Goal: Task Accomplishment & Management: Complete application form

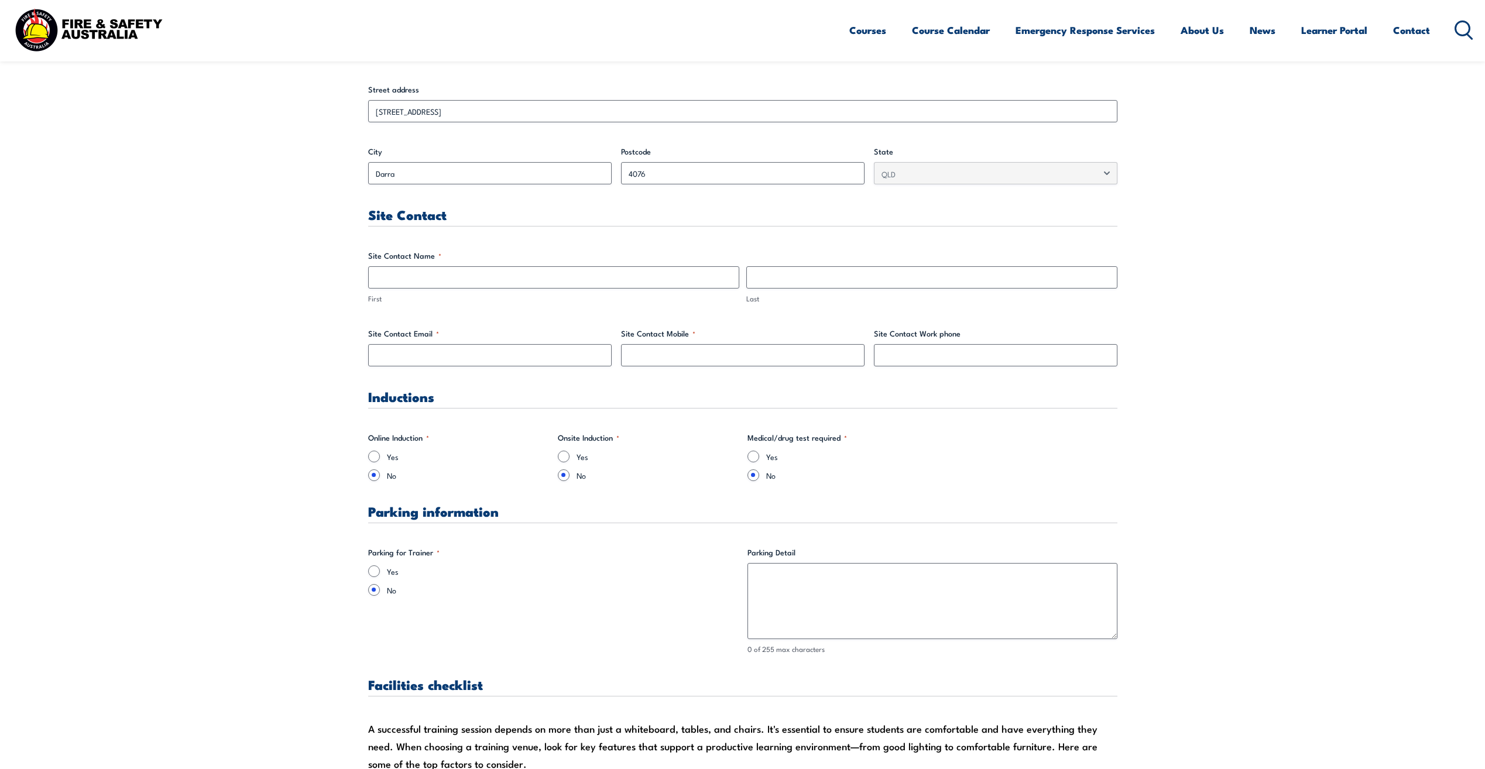
scroll to position [410, 0]
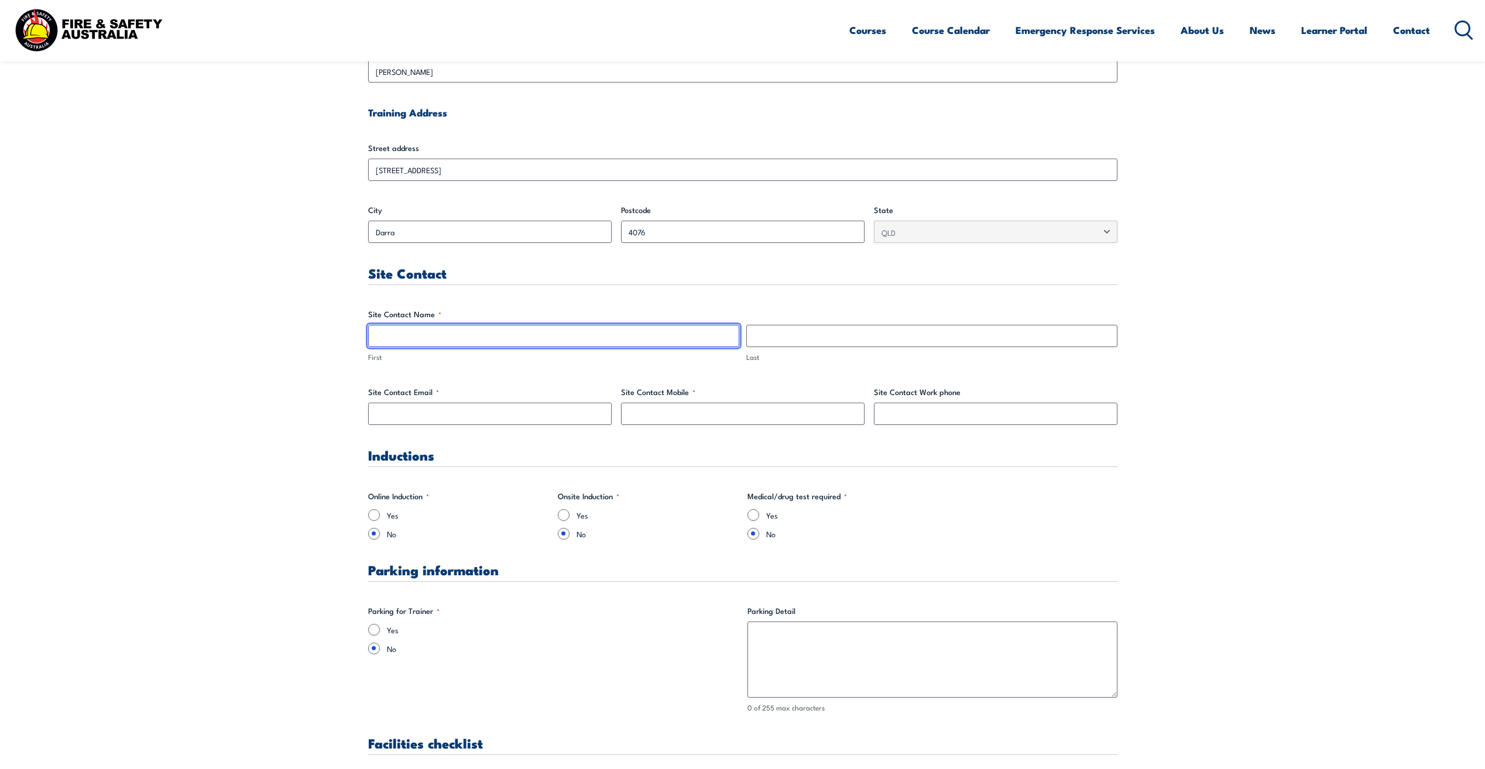
click at [487, 336] on input "First" at bounding box center [553, 336] width 371 height 22
type input "[PERSON_NAME]"
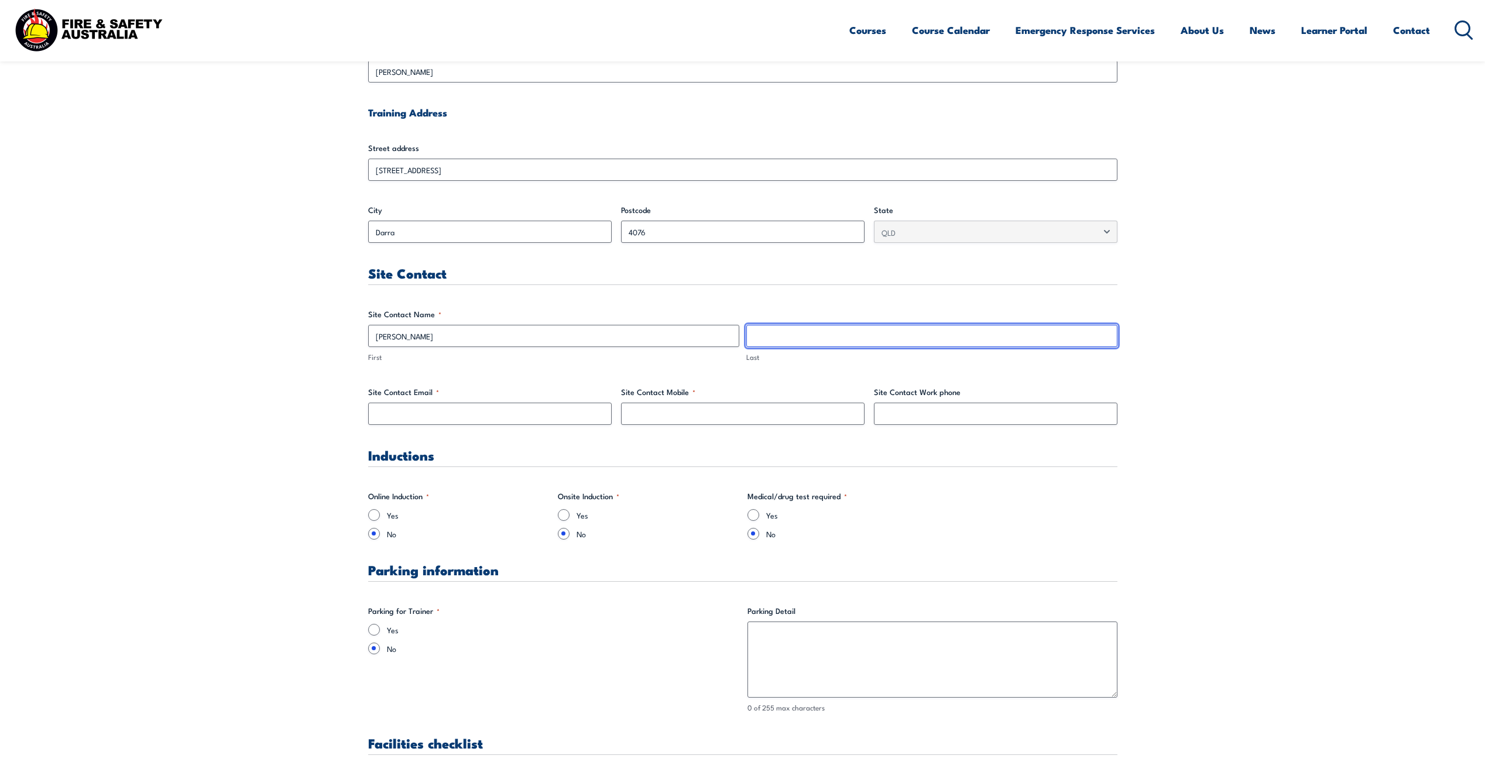
type input "[PERSON_NAME]"
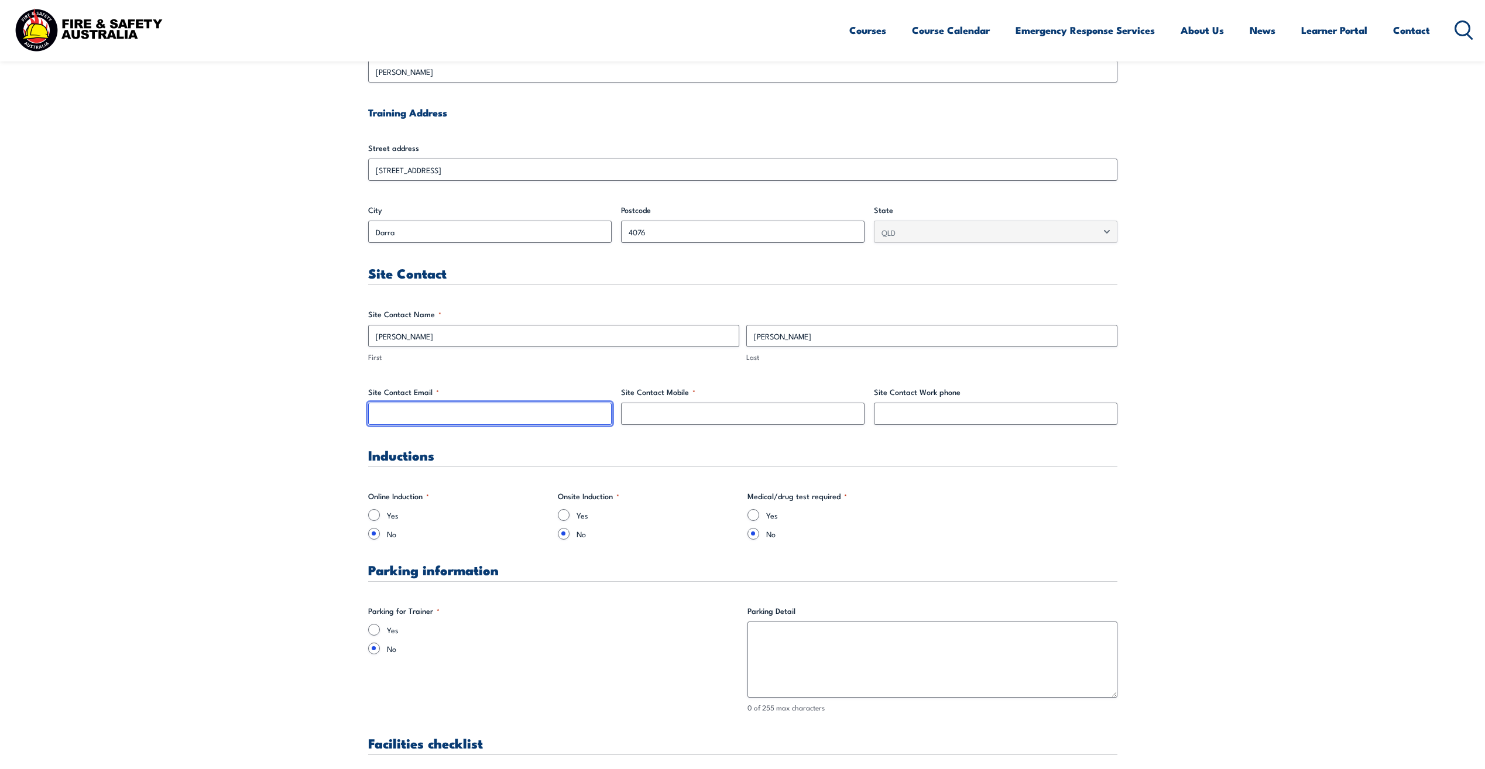
type input "[PERSON_NAME][DOMAIN_NAME][EMAIL_ADDRESS][PERSON_NAME][DOMAIN_NAME]"
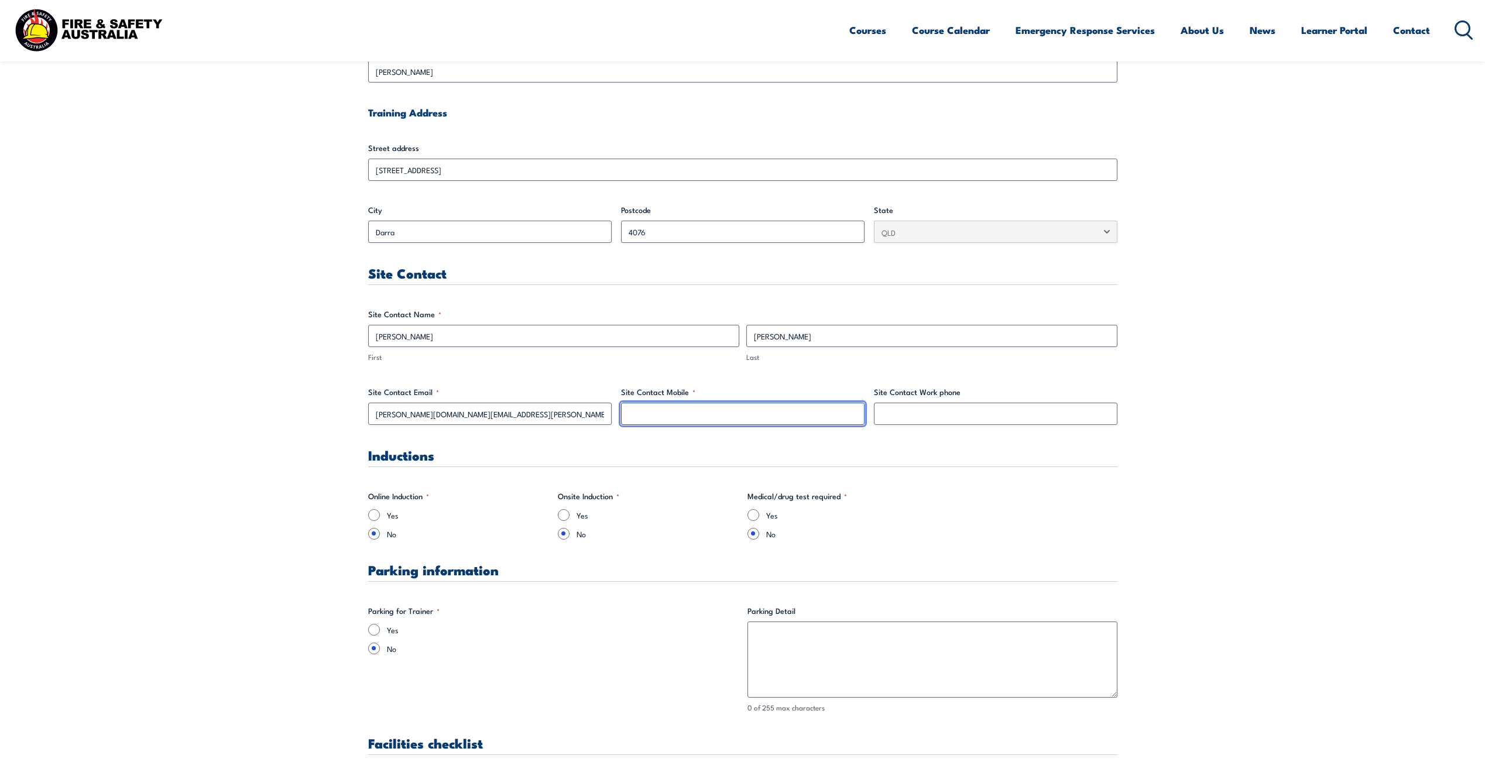
type input "0427783724"
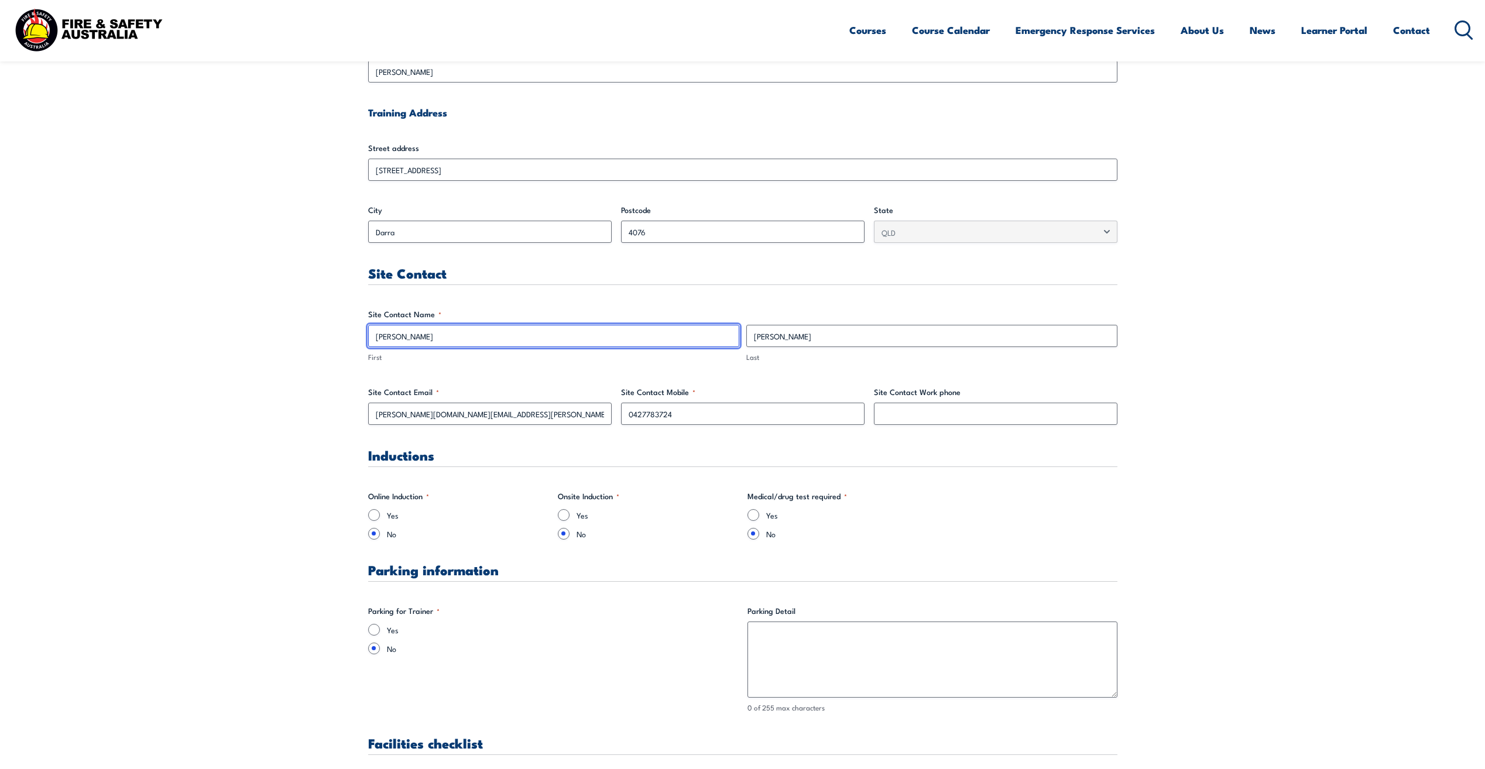
scroll to position [527, 0]
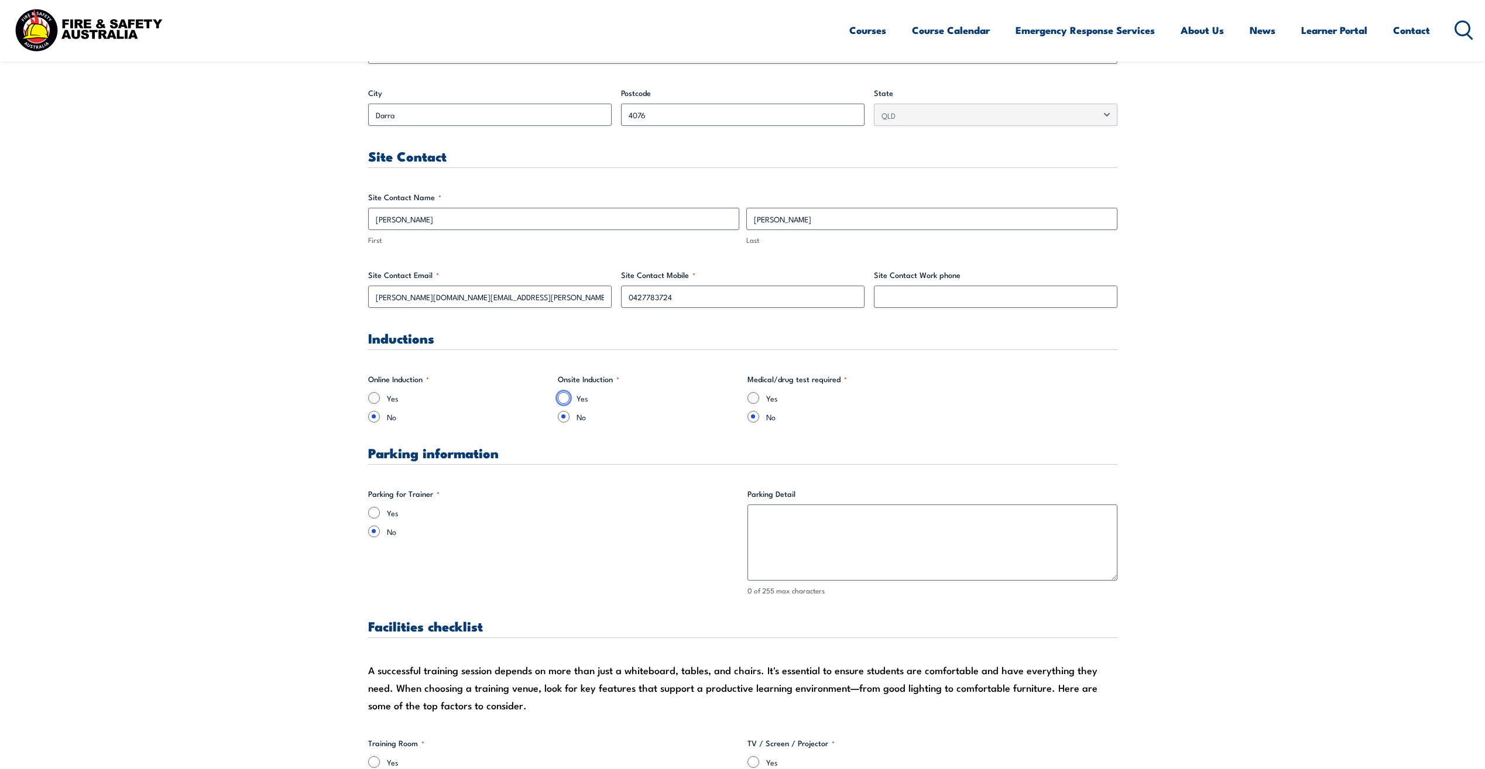
click at [564, 397] on input "Yes" at bounding box center [564, 398] width 12 height 12
radio input "true"
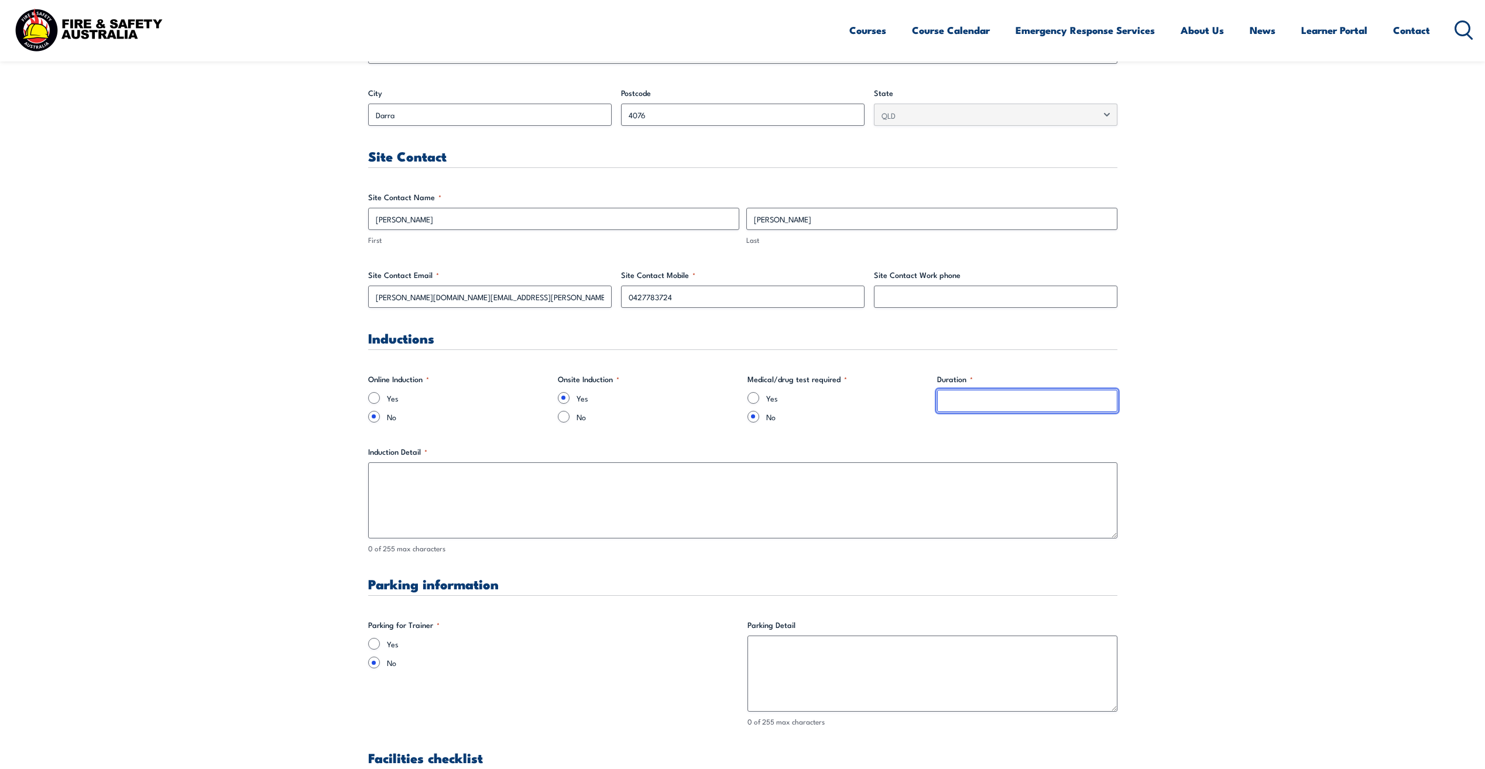
click at [956, 407] on input "Duration *" at bounding box center [1027, 401] width 180 height 22
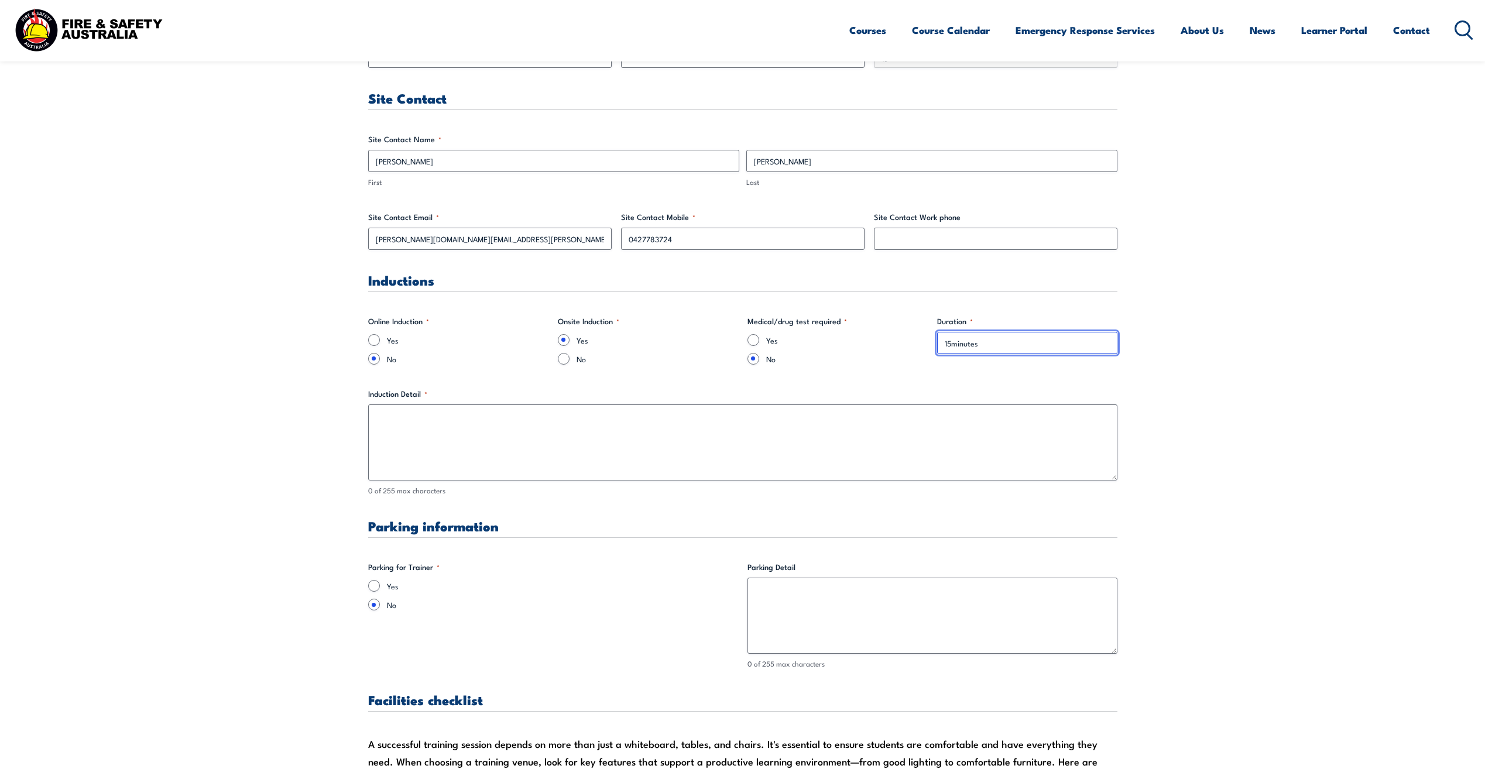
scroll to position [585, 0]
type input "15minutes"
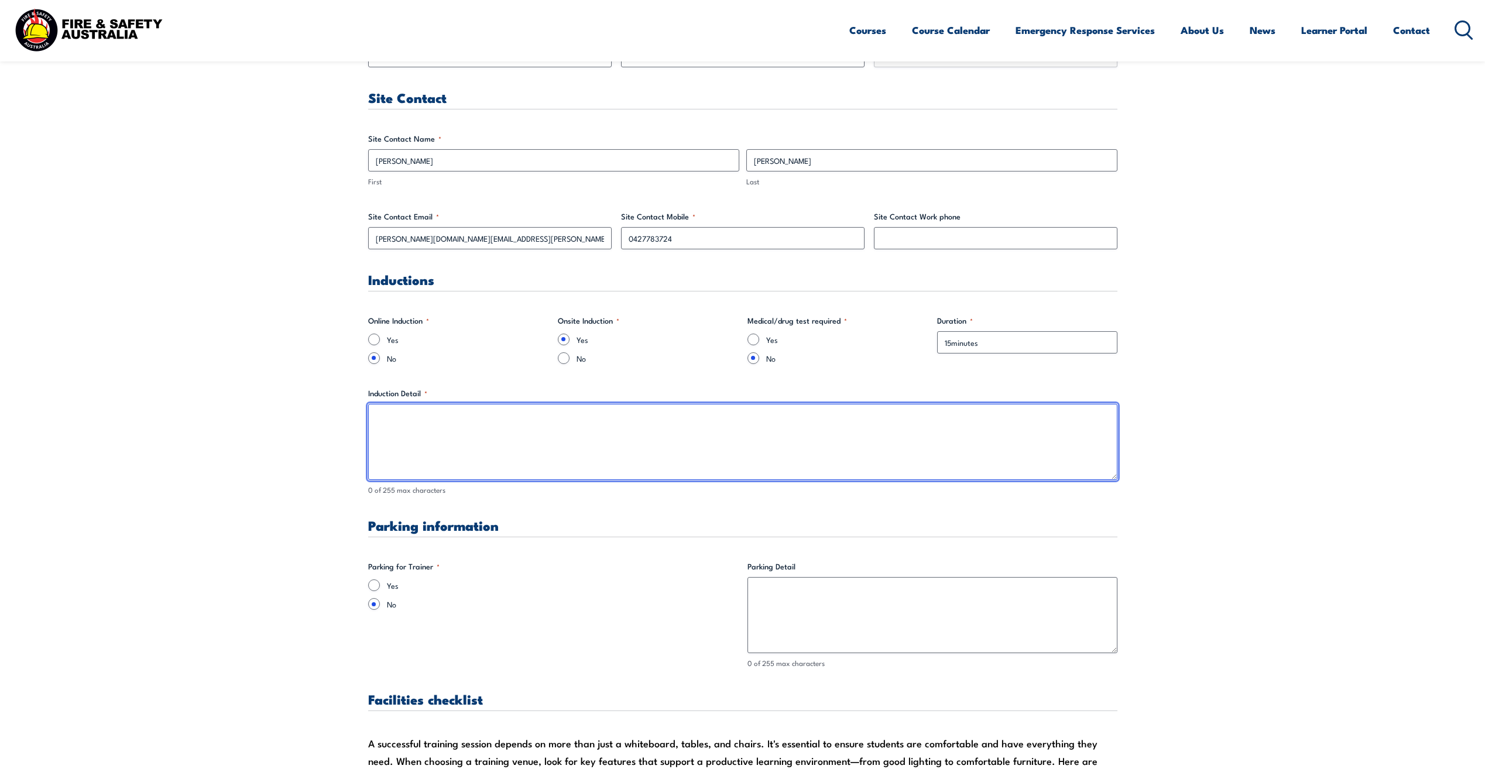
click at [611, 428] on textarea "Induction Detail *" at bounding box center [742, 442] width 749 height 76
type textarea "contractor induction will be required, maximum 10-15minutes."
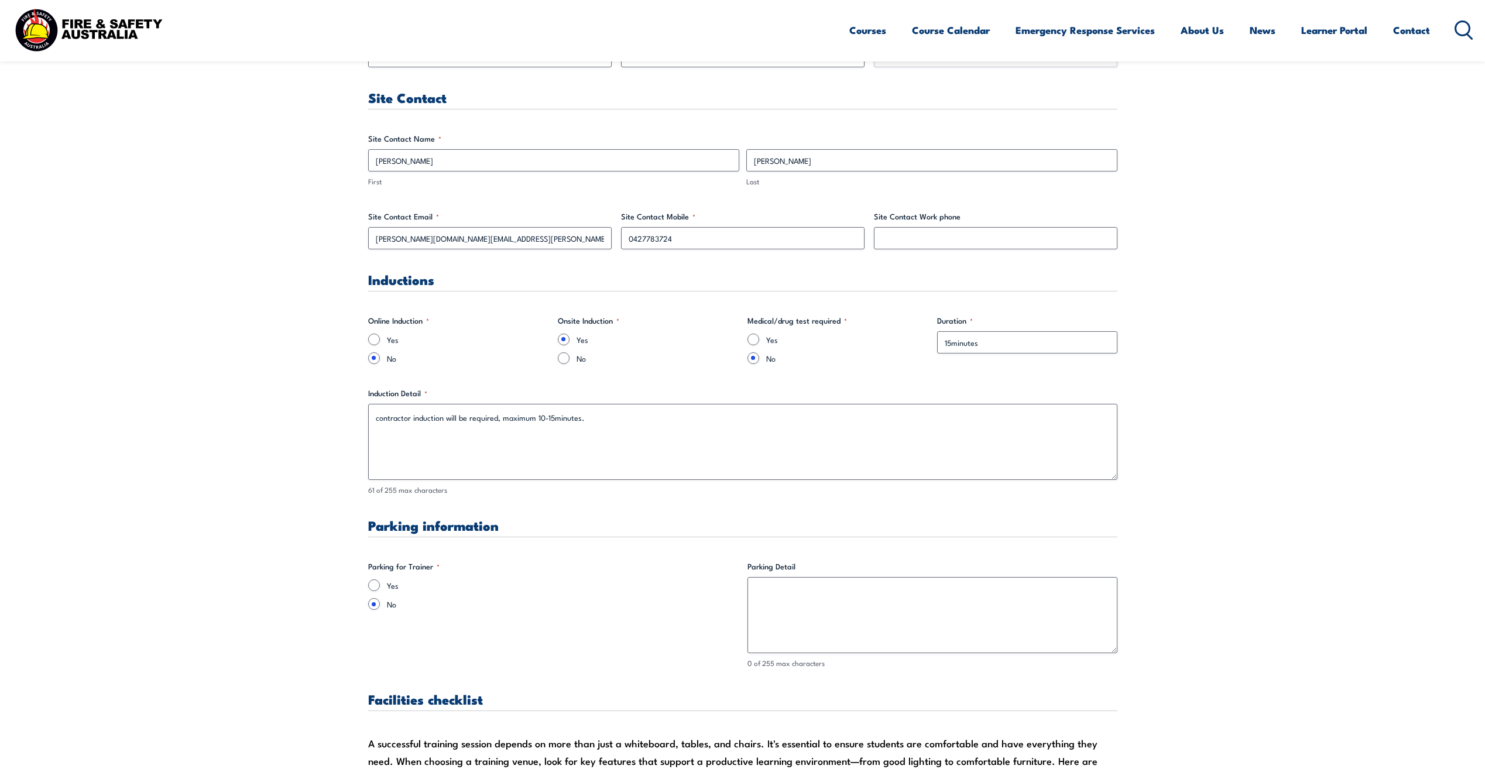
drag, startPoint x: 403, startPoint y: 582, endPoint x: 394, endPoint y: 583, distance: 9.4
click at [401, 582] on label "Yes" at bounding box center [562, 585] width 351 height 12
click at [380, 582] on input "Yes" at bounding box center [374, 585] width 12 height 12
radio input "true"
click at [798, 596] on textarea "Parking Detail" at bounding box center [932, 615] width 370 height 76
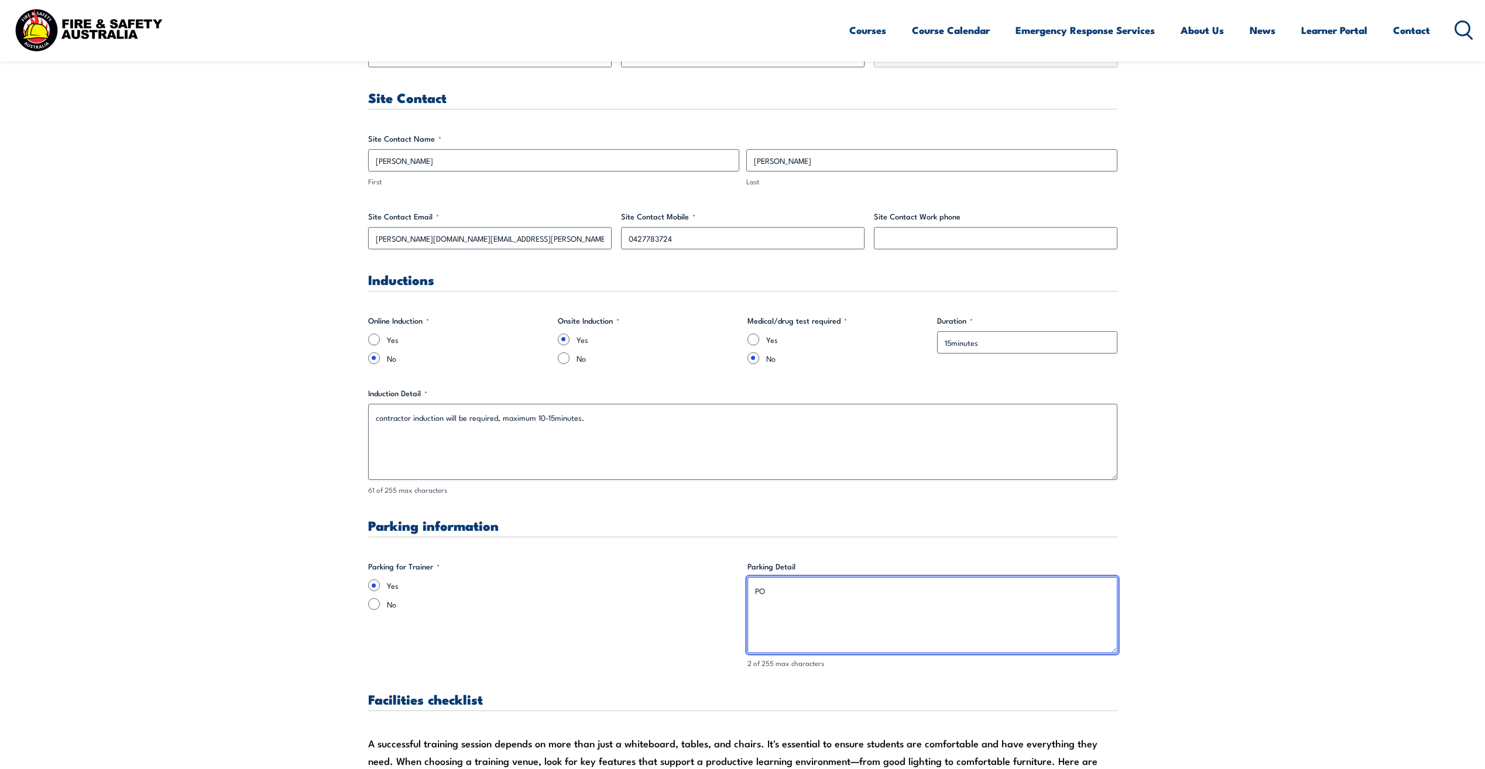
type textarea "P"
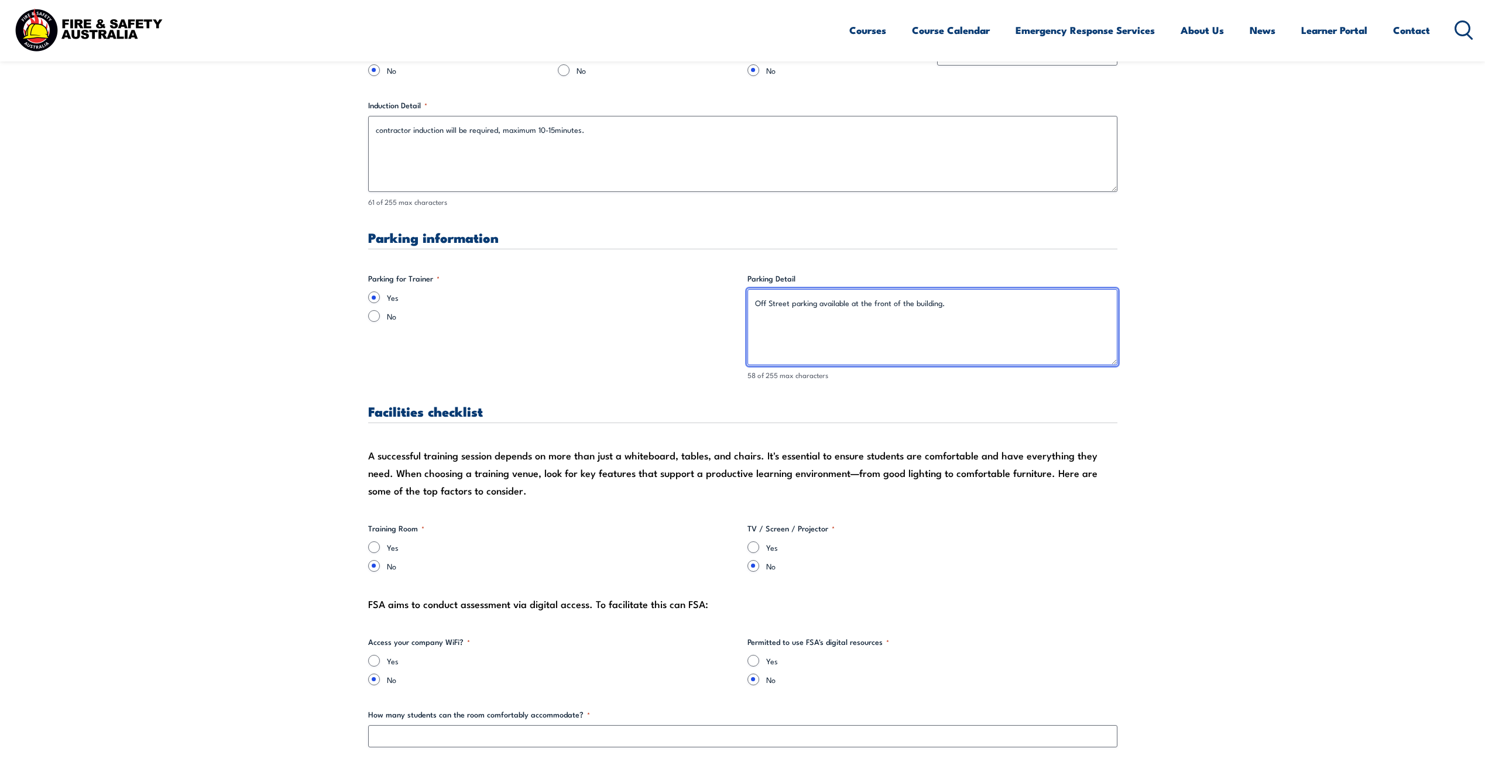
scroll to position [878, 0]
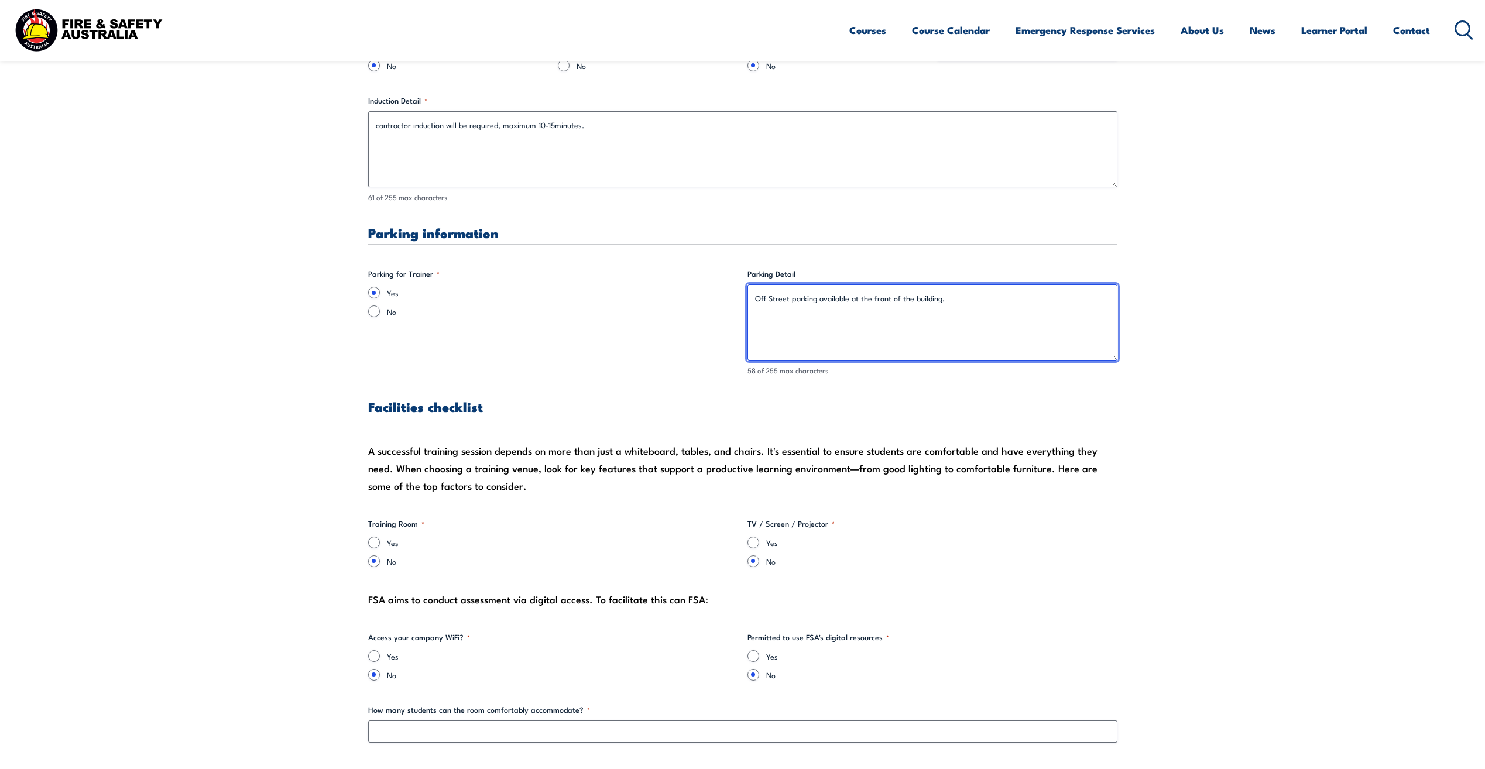
type textarea "Off Street parking available at the front of the building."
click at [376, 541] on input "Yes" at bounding box center [374, 543] width 12 height 12
radio input "true"
click at [766, 541] on label "Yes" at bounding box center [941, 543] width 351 height 12
click at [759, 541] on input "Yes" at bounding box center [753, 543] width 12 height 12
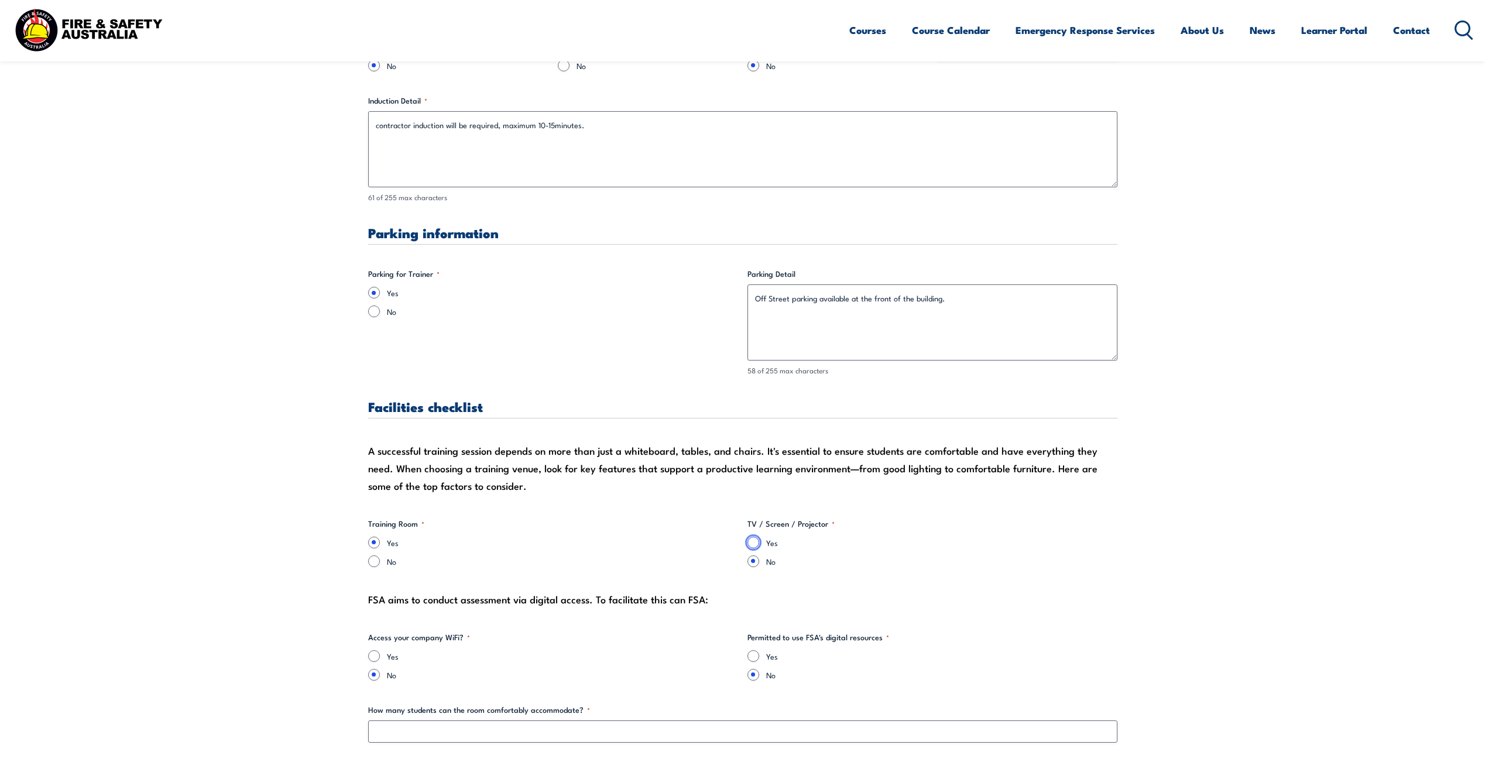
radio input "true"
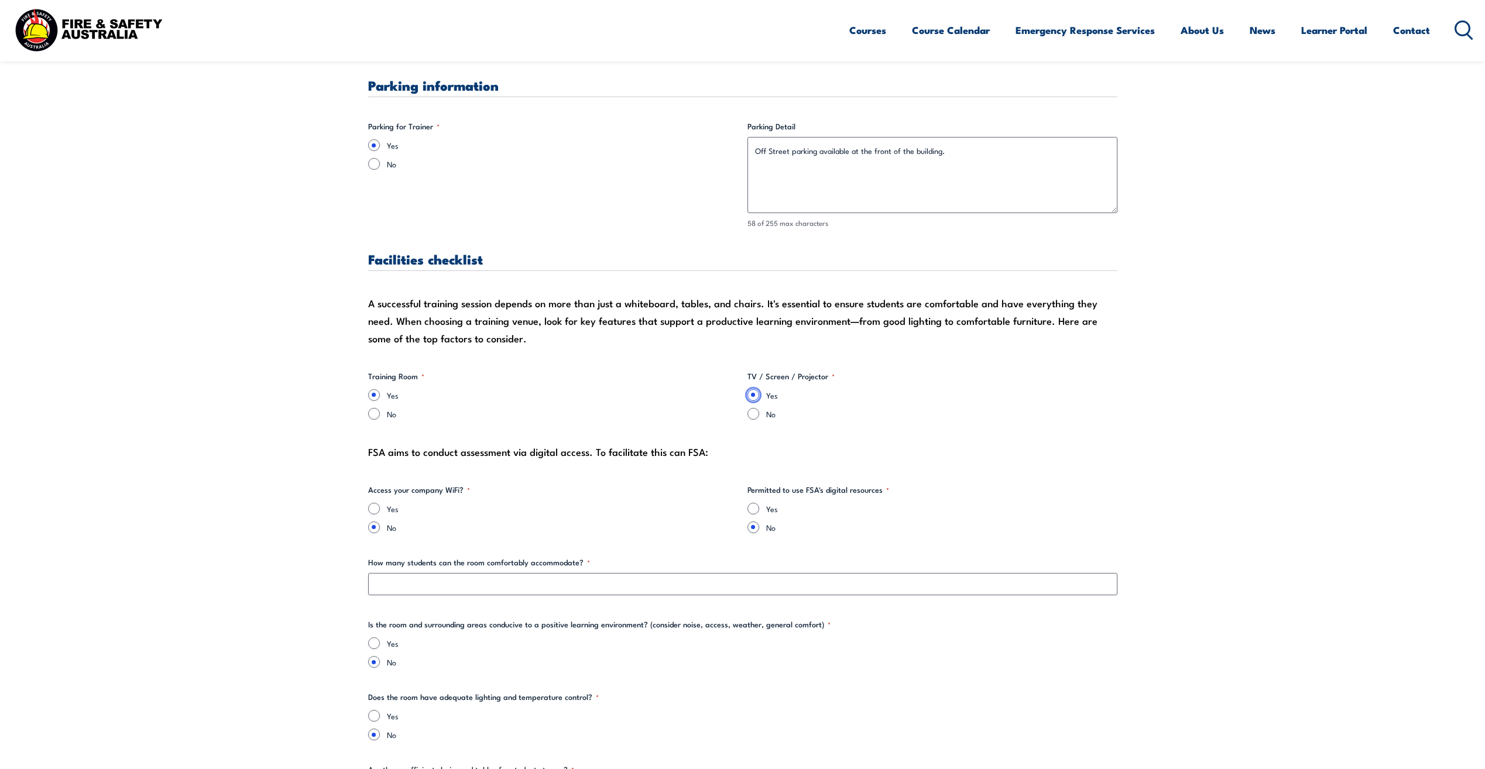
scroll to position [1053, 0]
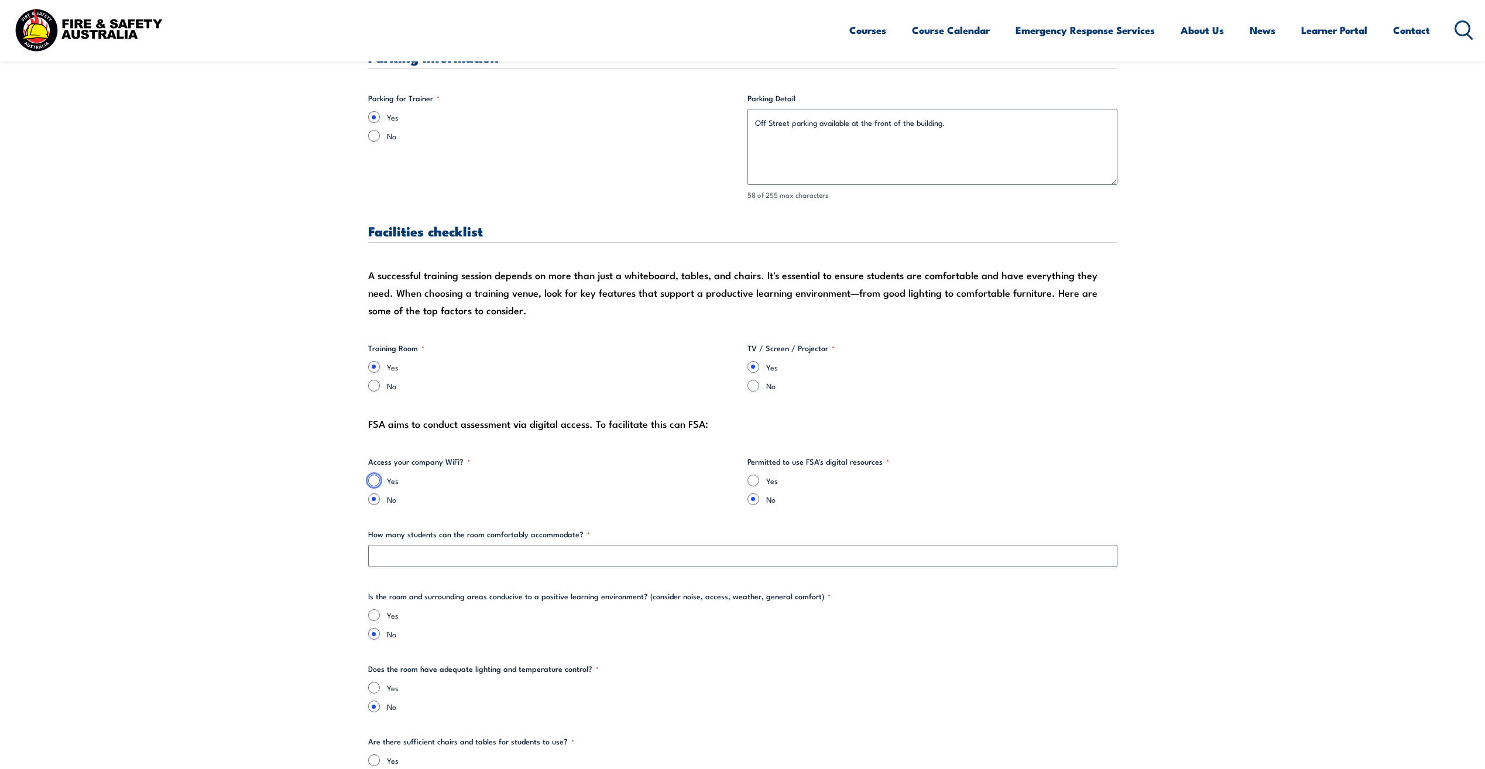
click at [376, 479] on input "Yes" at bounding box center [374, 481] width 12 height 12
radio input "true"
click at [757, 479] on div "Yes" at bounding box center [932, 481] width 370 height 12
click at [755, 479] on input "Yes" at bounding box center [753, 481] width 12 height 12
radio input "true"
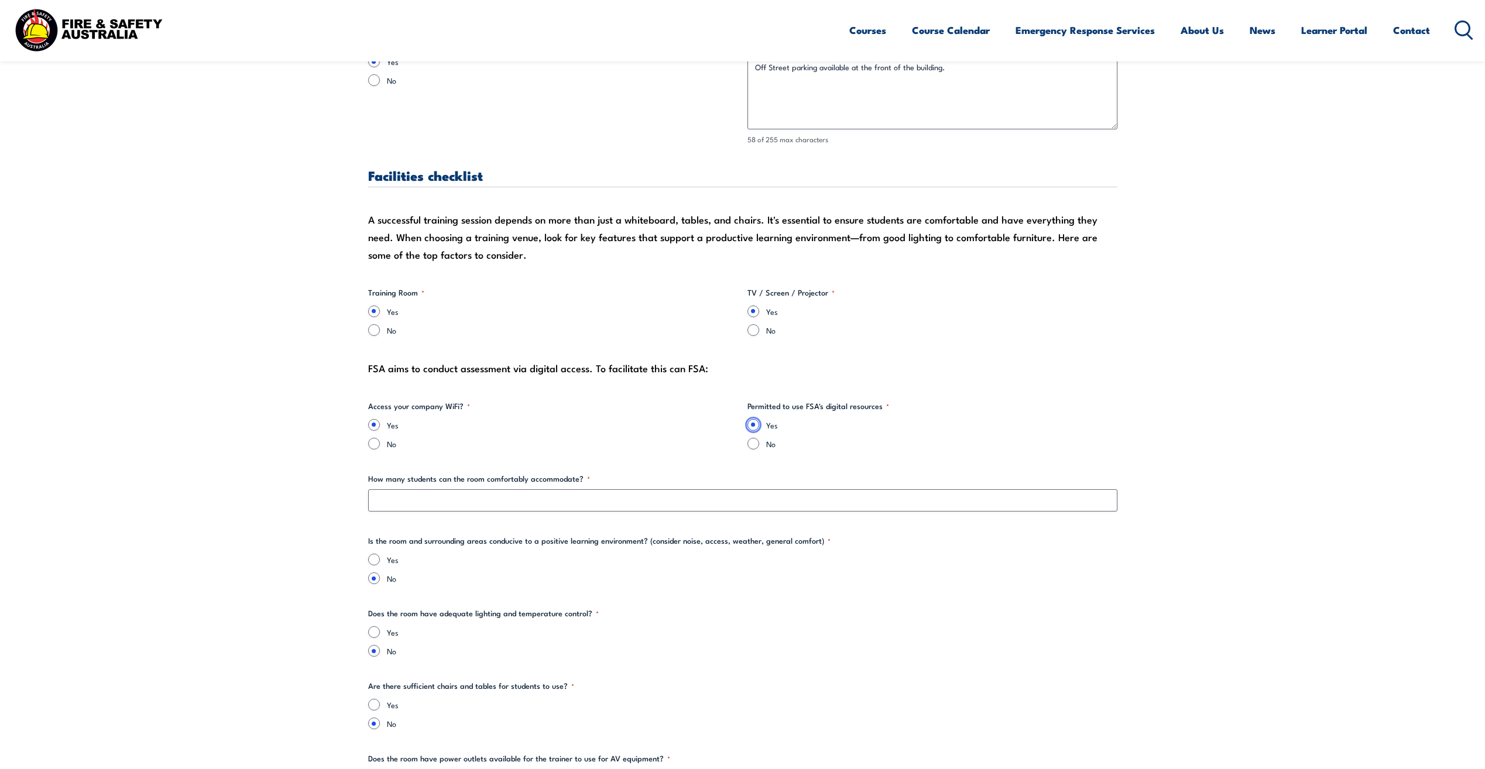
scroll to position [1112, 0]
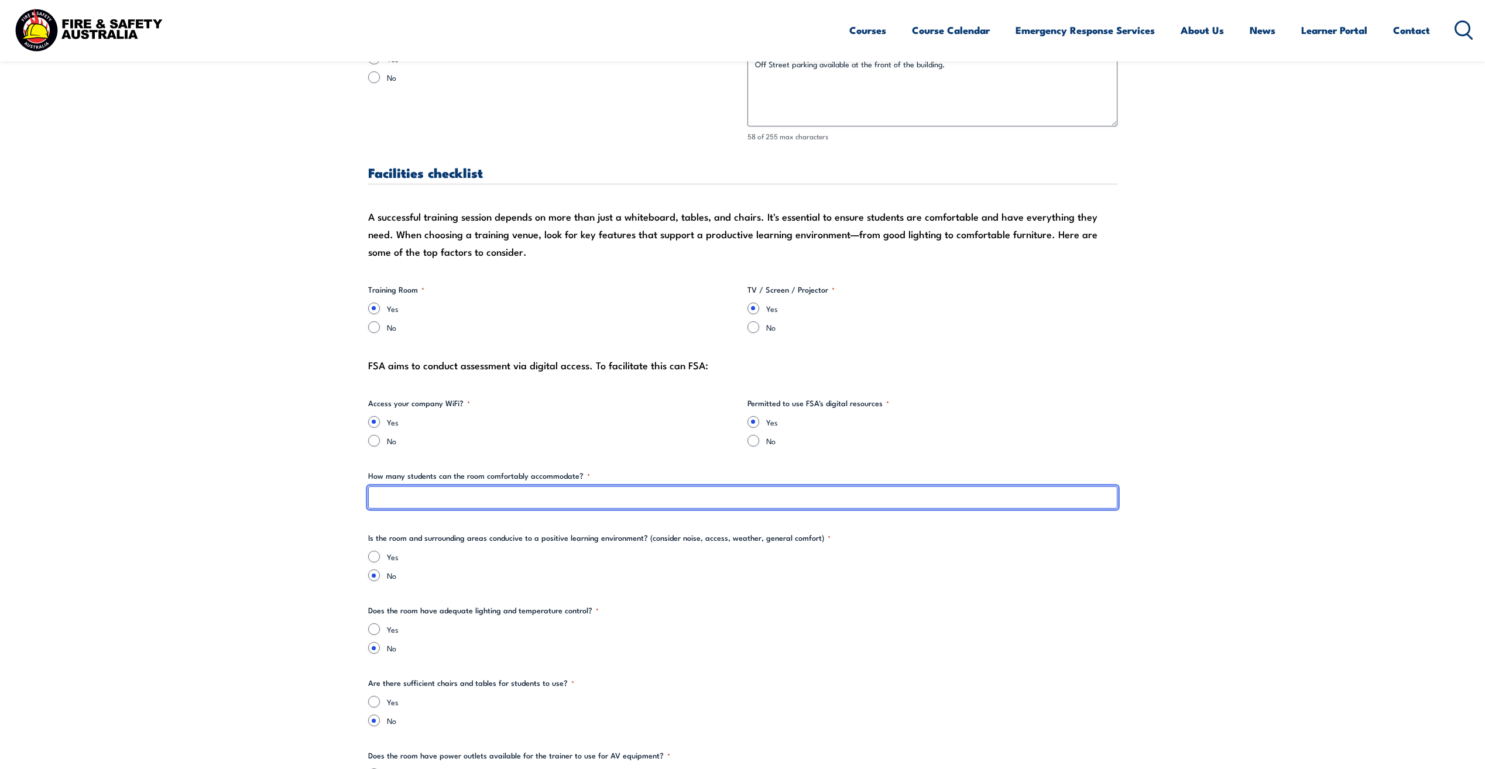
click at [445, 500] on input "How many students can the room comfortably accommodate? *" at bounding box center [742, 497] width 749 height 22
type input "15-17"
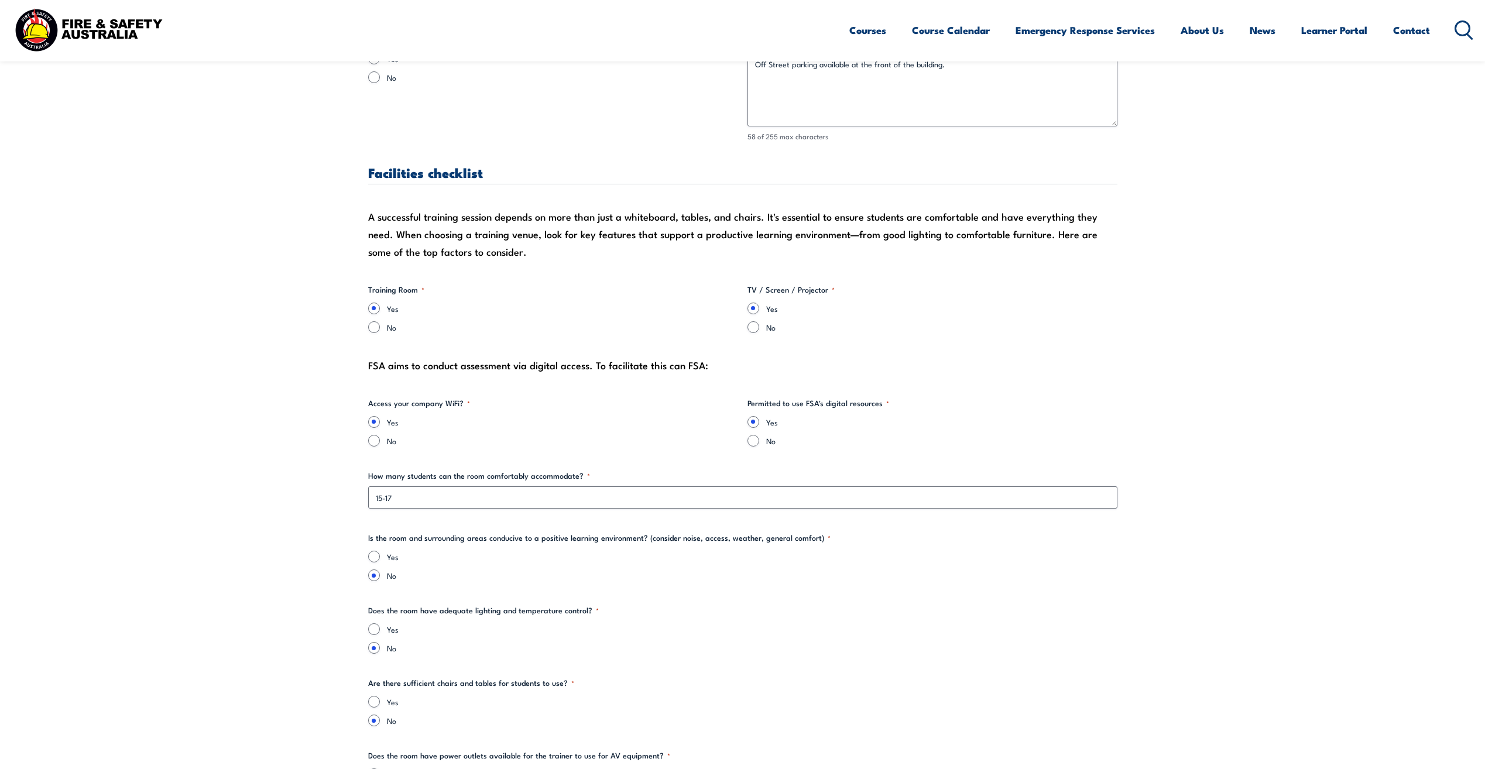
click at [382, 557] on div "Yes" at bounding box center [742, 557] width 749 height 12
click at [377, 558] on div "Yes" at bounding box center [742, 557] width 749 height 12
click at [376, 556] on input "Yes" at bounding box center [374, 557] width 12 height 12
radio input "true"
click at [370, 625] on input "Yes" at bounding box center [374, 629] width 12 height 12
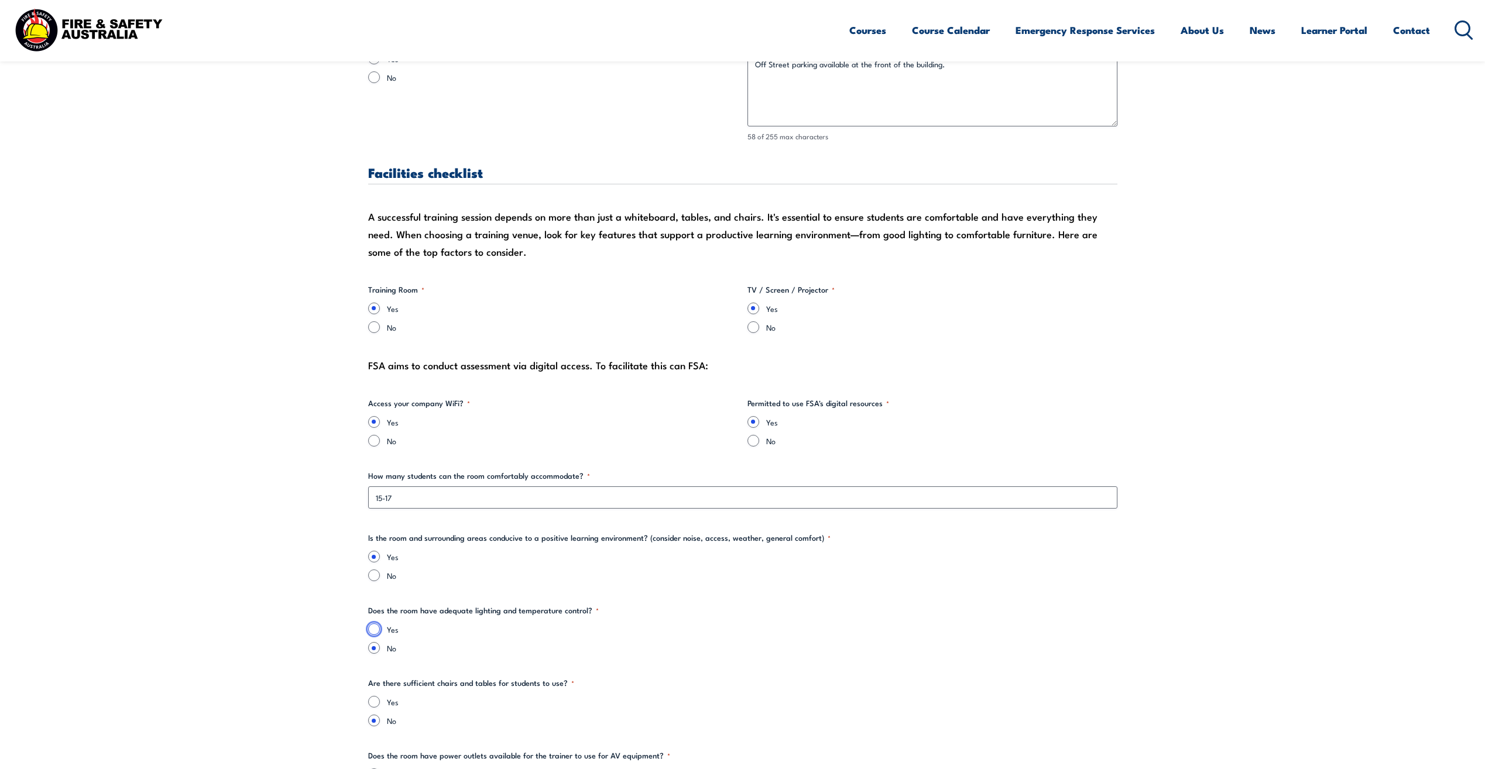
radio input "true"
click at [370, 702] on input "Yes" at bounding box center [374, 702] width 12 height 12
radio input "true"
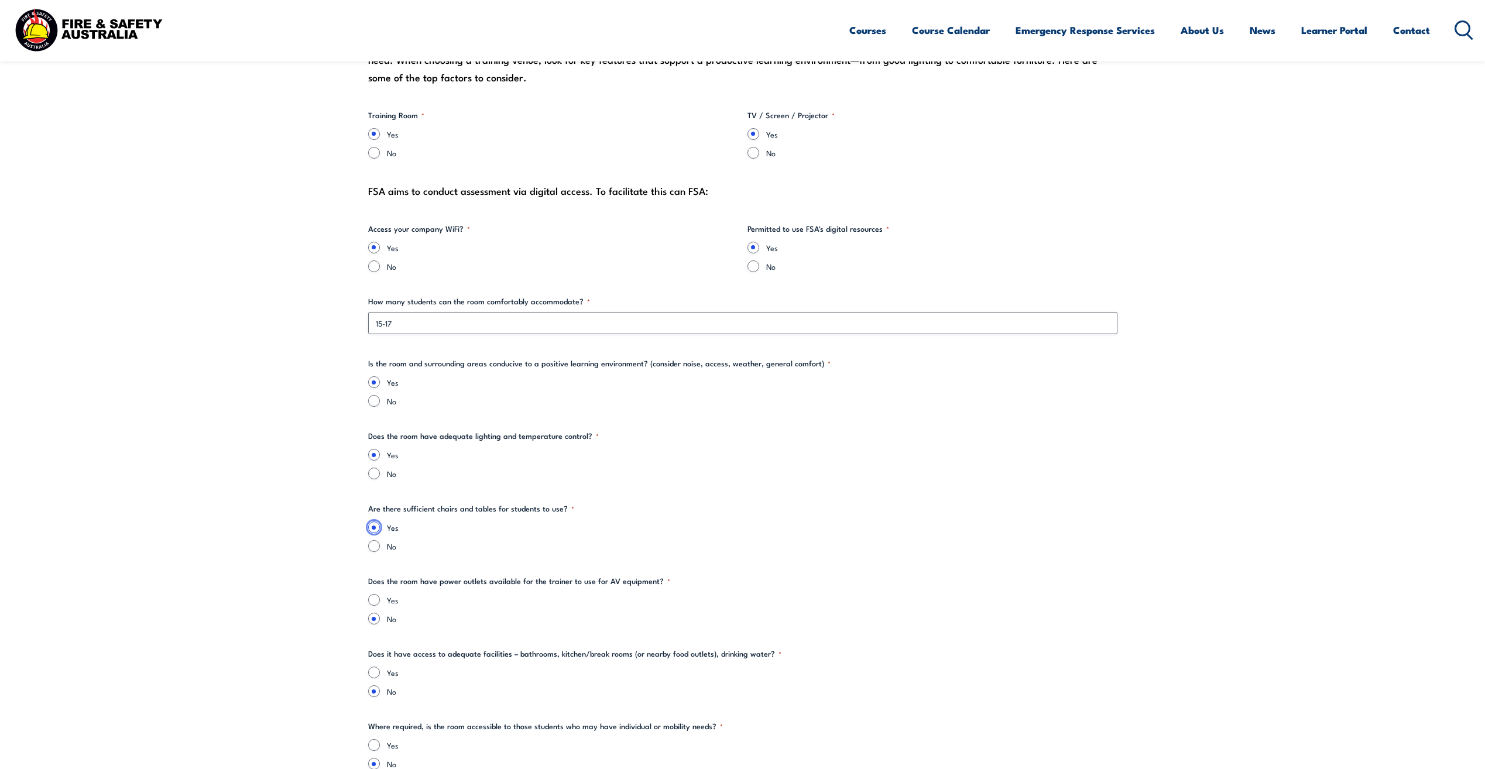
scroll to position [1287, 0]
click at [379, 597] on input "Yes" at bounding box center [374, 599] width 12 height 12
radio input "true"
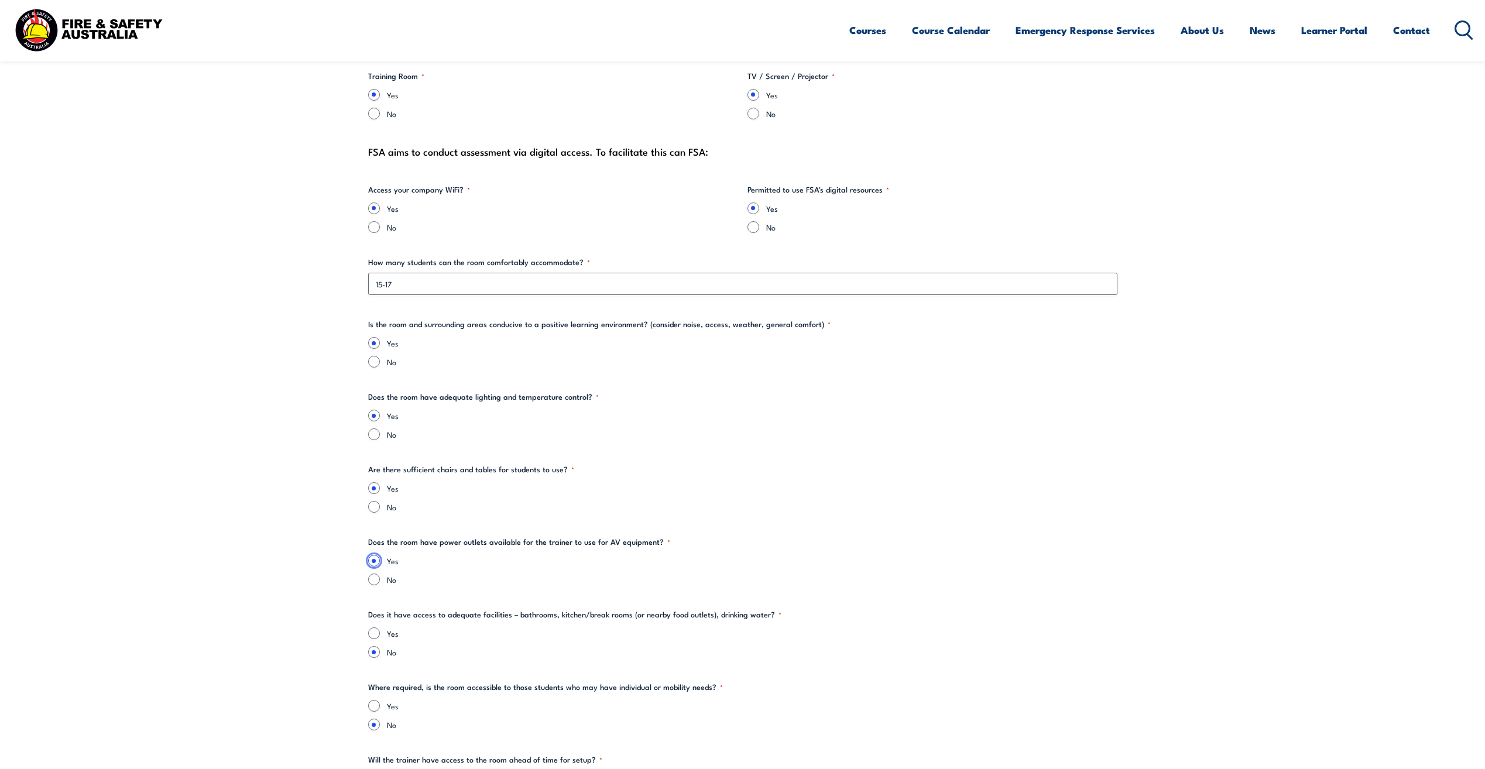
scroll to position [1346, 0]
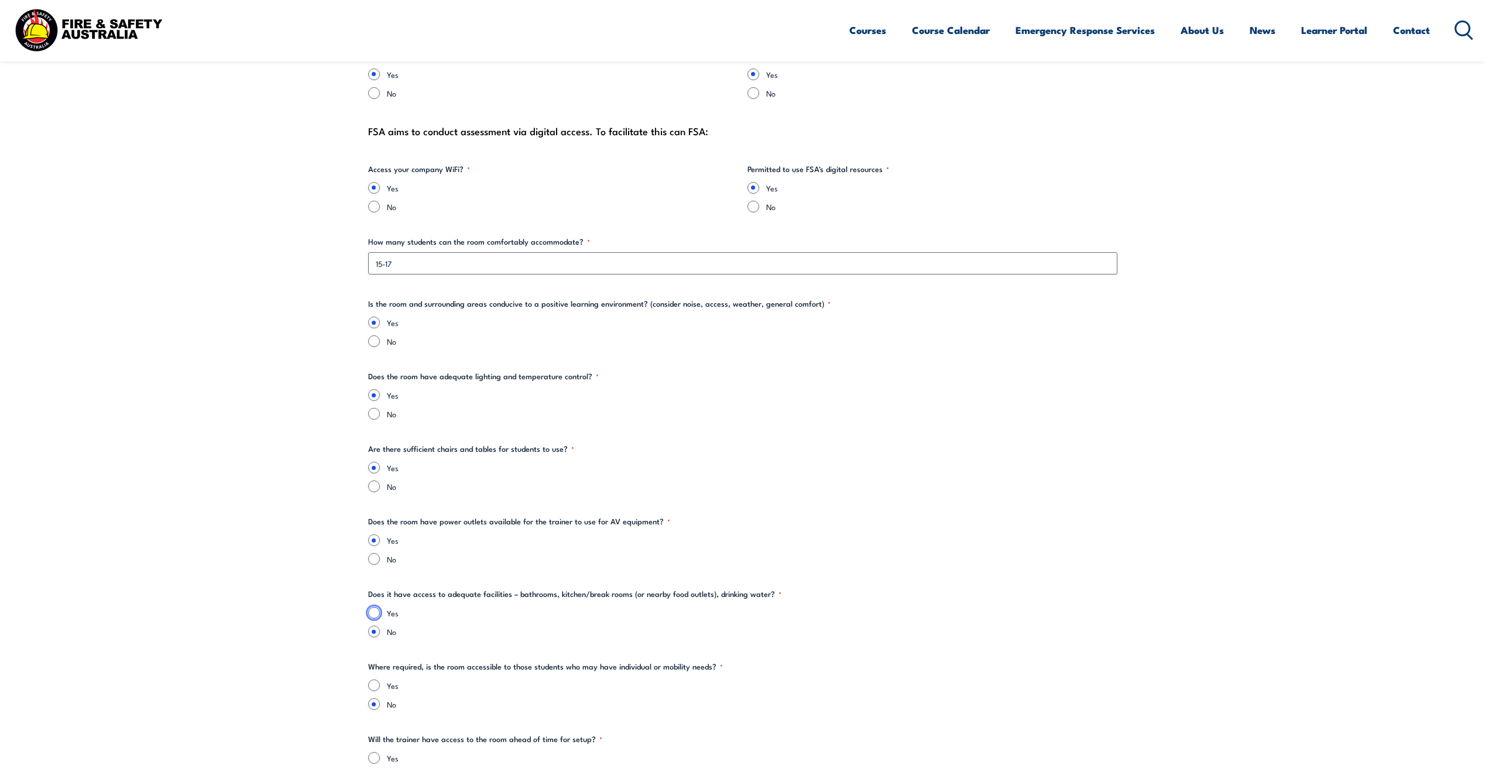
click at [375, 609] on input "Yes" at bounding box center [374, 613] width 12 height 12
radio input "true"
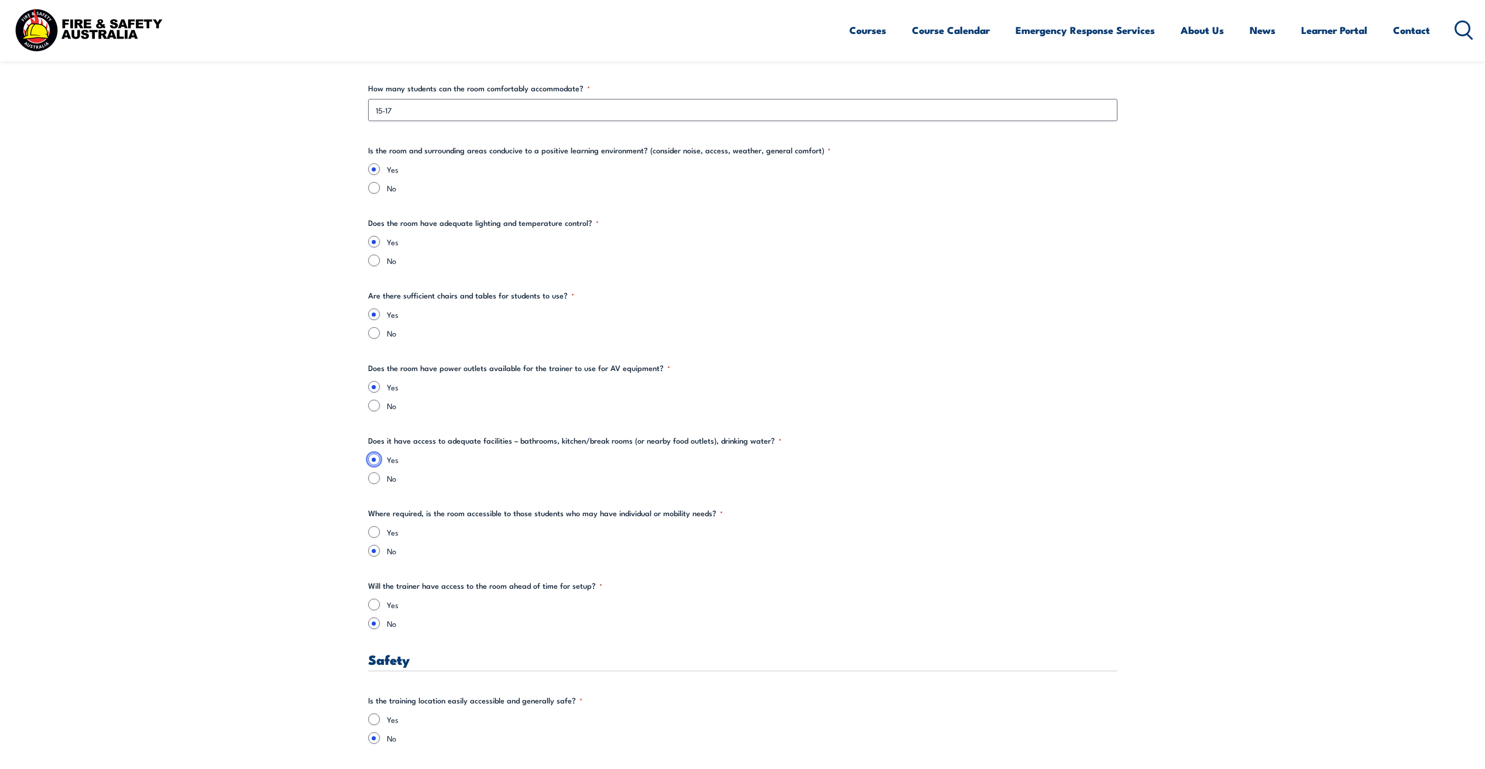
scroll to position [1522, 0]
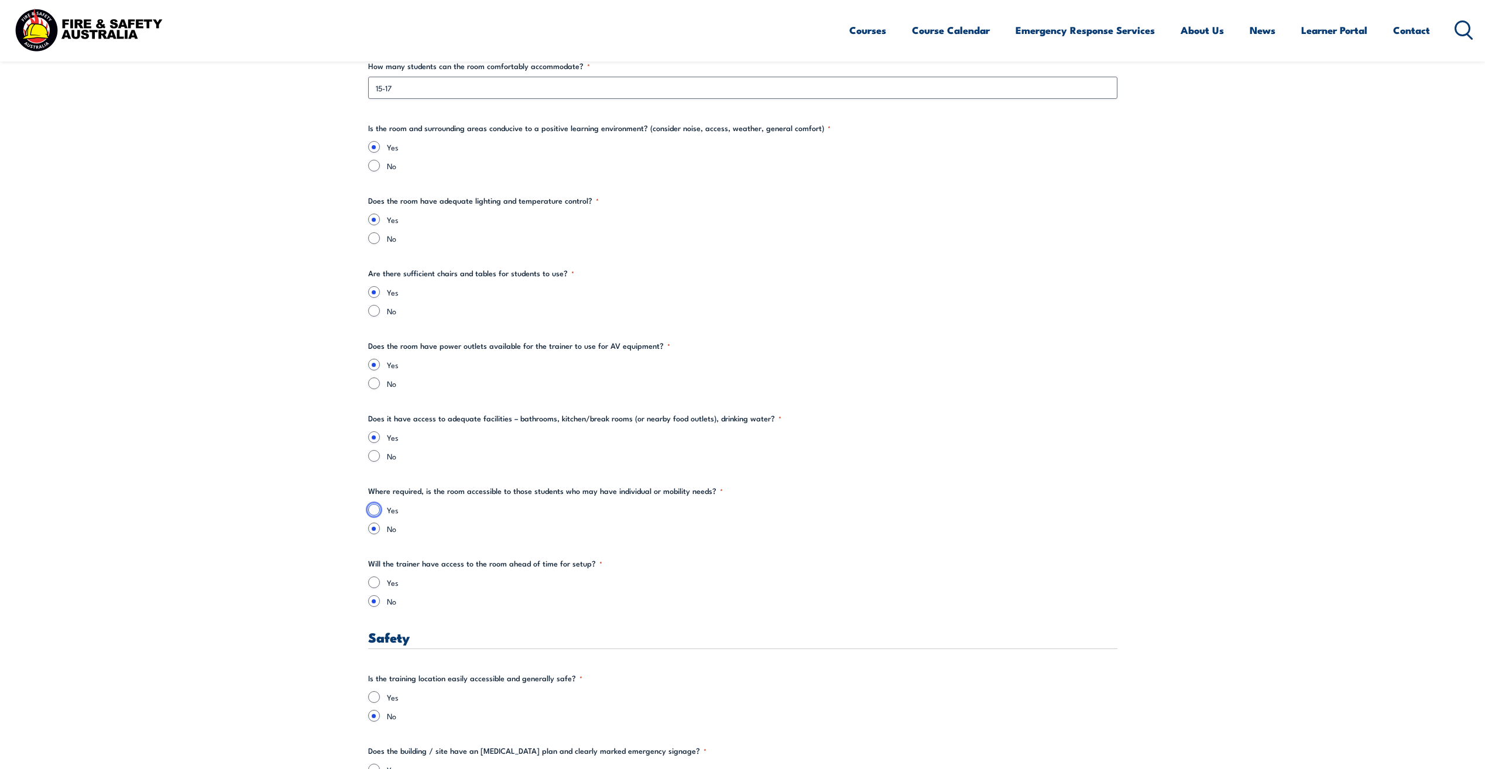
click at [375, 508] on input "Yes" at bounding box center [374, 510] width 12 height 12
radio input "true"
click at [372, 579] on input "Yes" at bounding box center [374, 582] width 12 height 12
radio input "true"
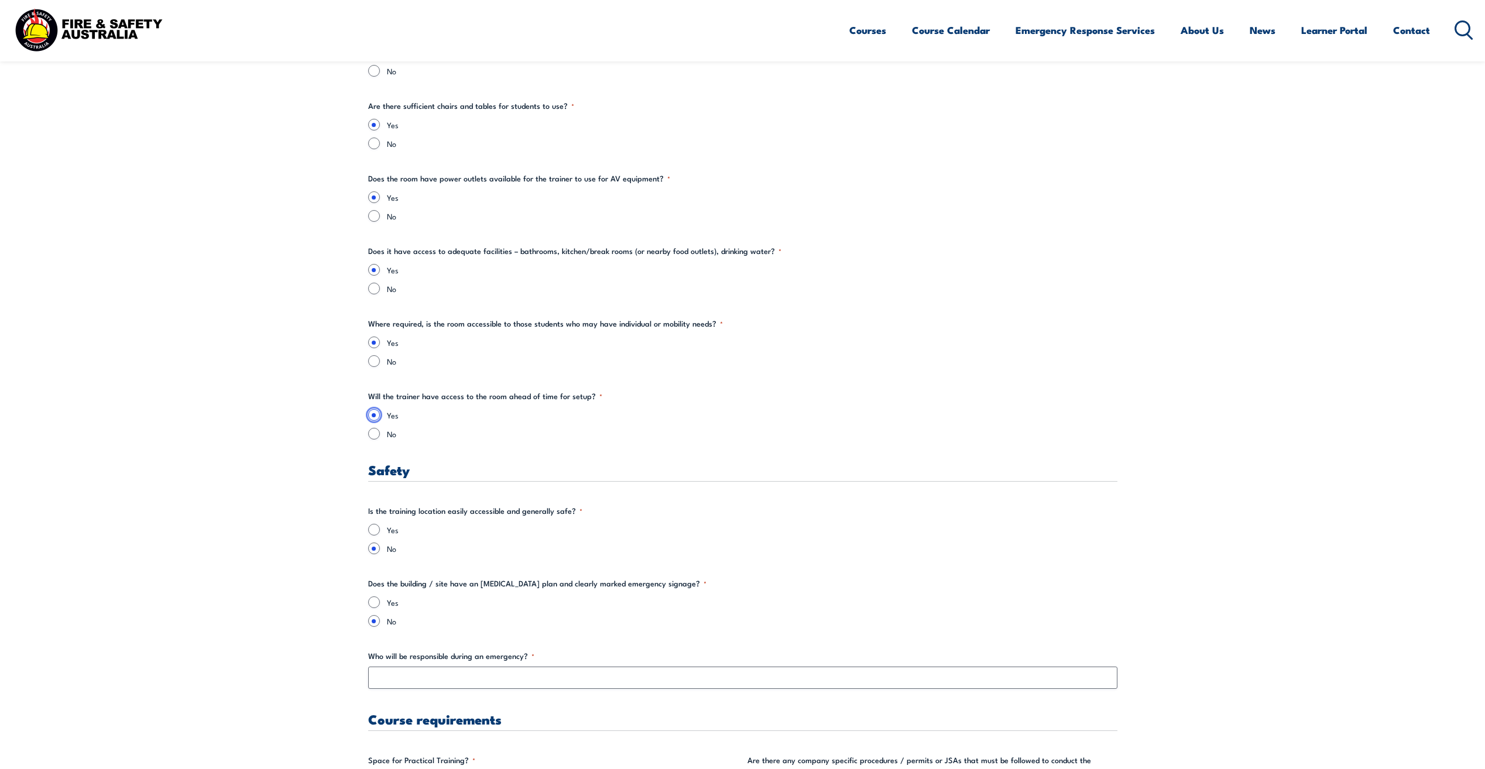
scroll to position [1697, 0]
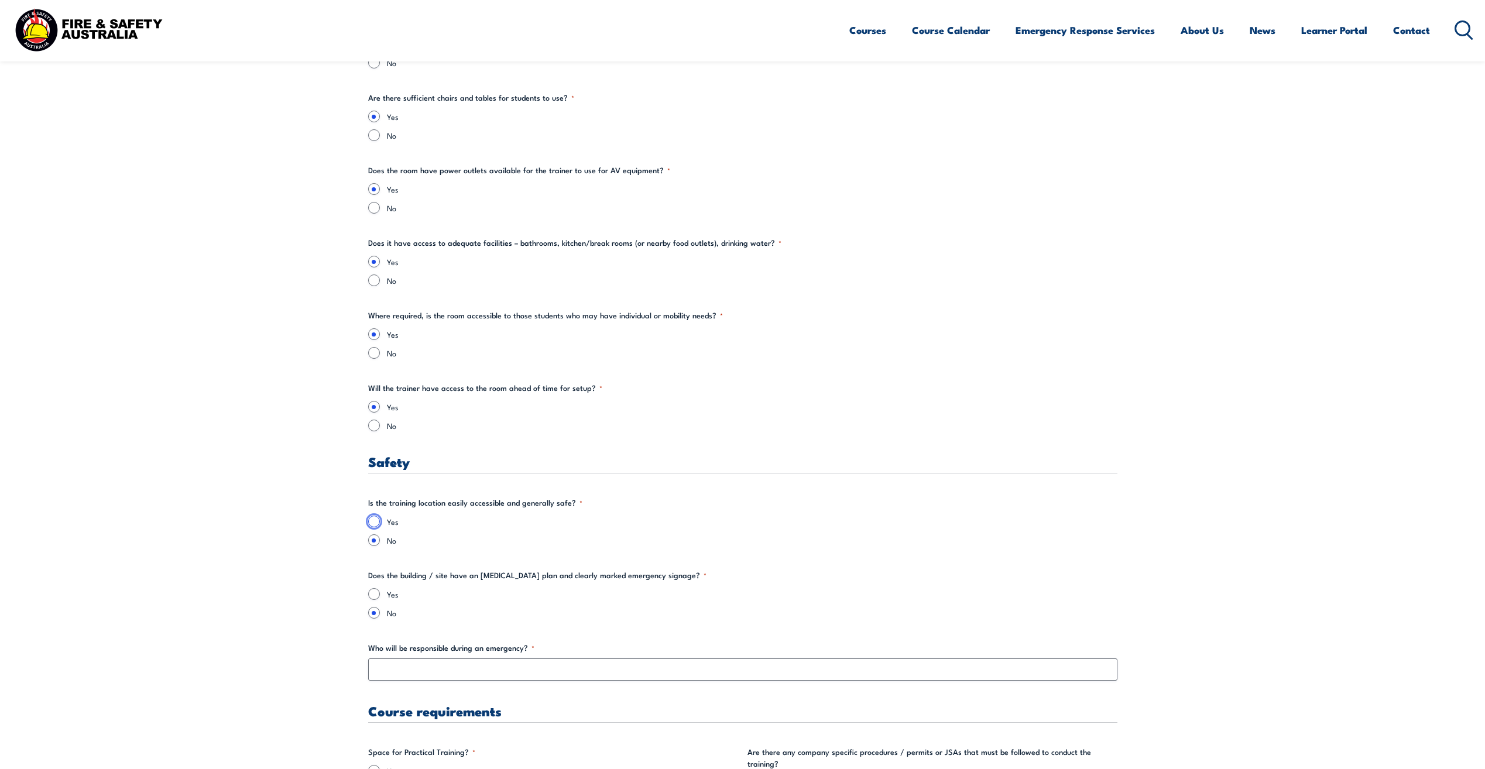
click at [373, 523] on input "Yes" at bounding box center [374, 522] width 12 height 12
radio input "true"
click at [373, 589] on input "Yes" at bounding box center [374, 594] width 12 height 12
radio input "true"
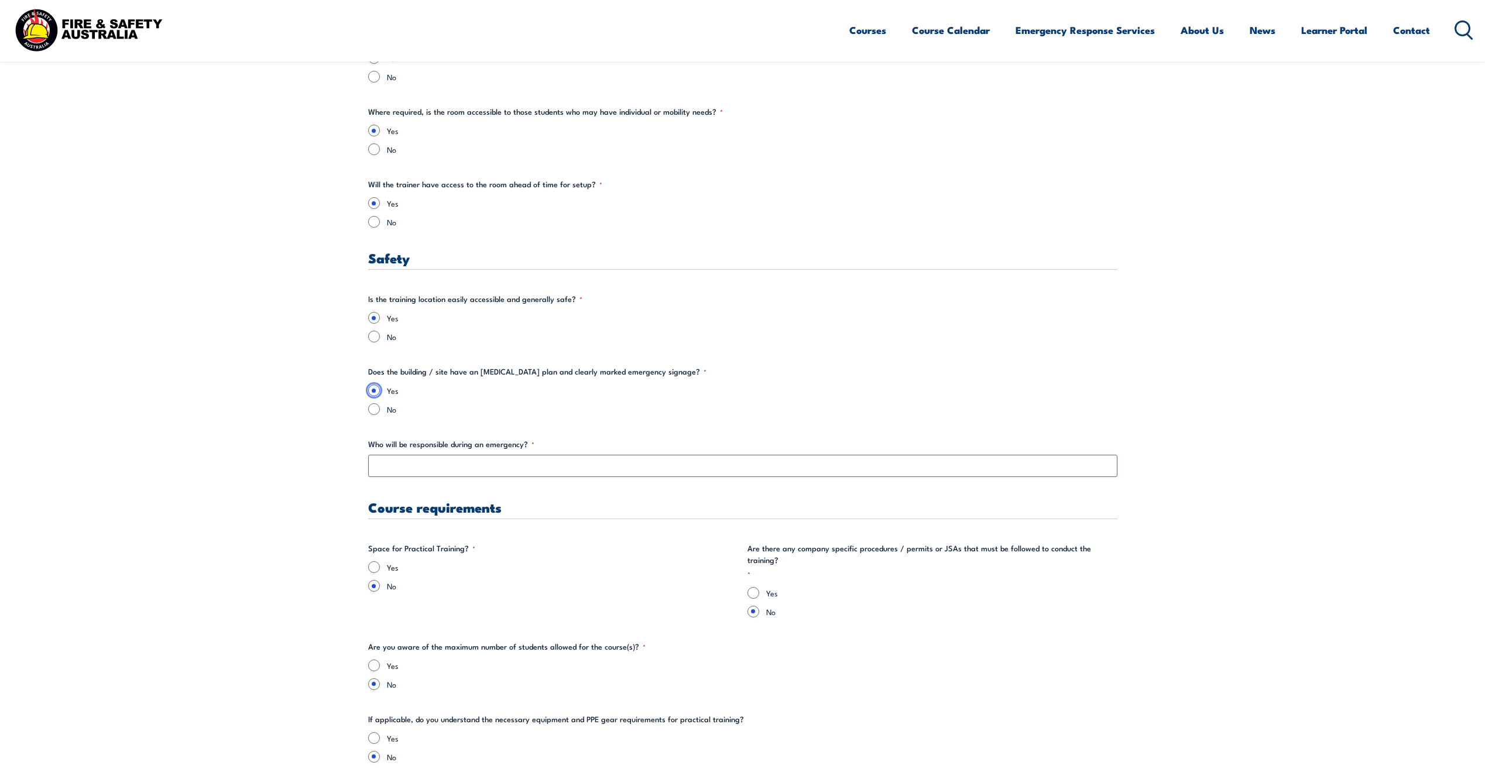
scroll to position [1931, 0]
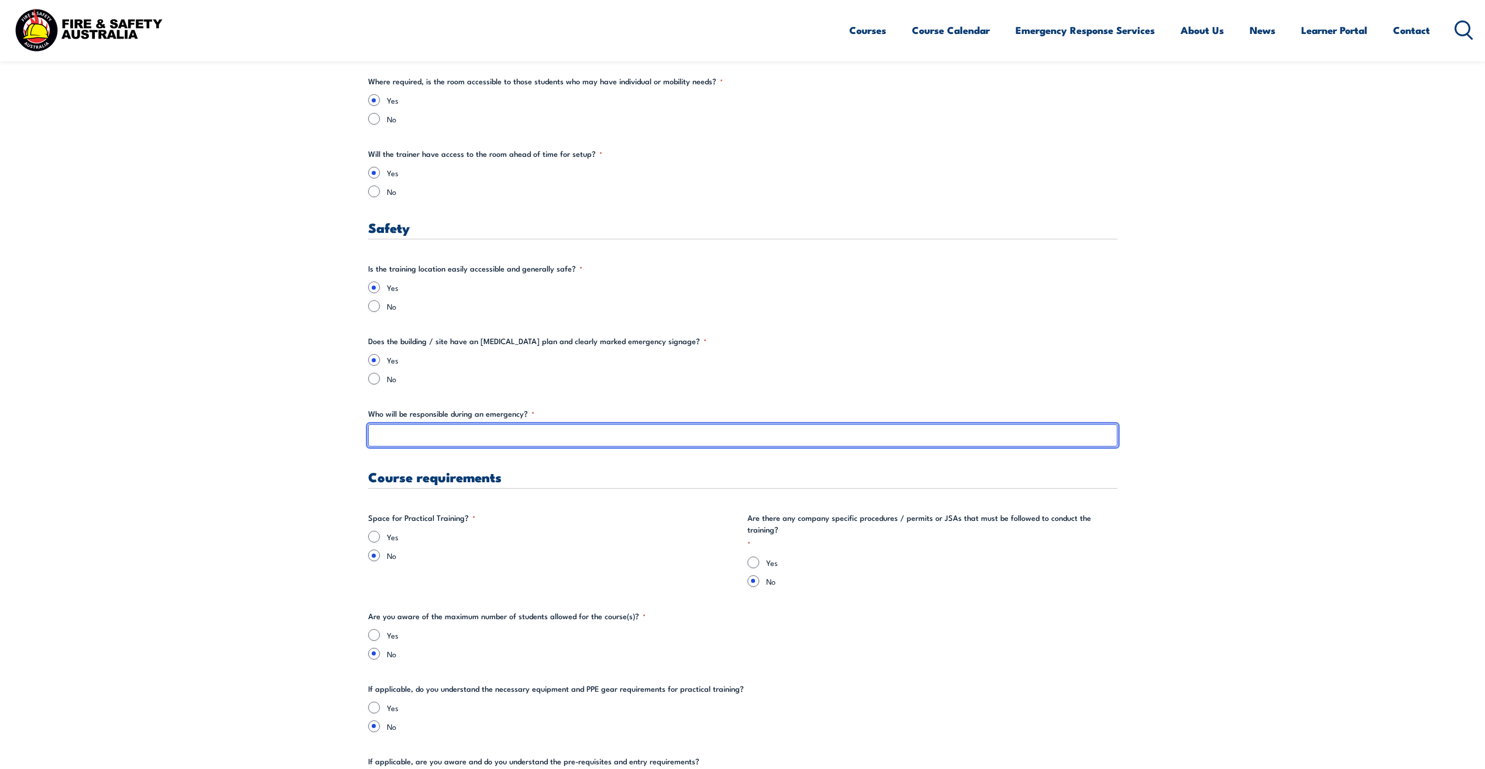
click at [490, 434] on input "Who will be responsible during an emergency? *" at bounding box center [742, 435] width 749 height 22
type input "[PERSON_NAME]"
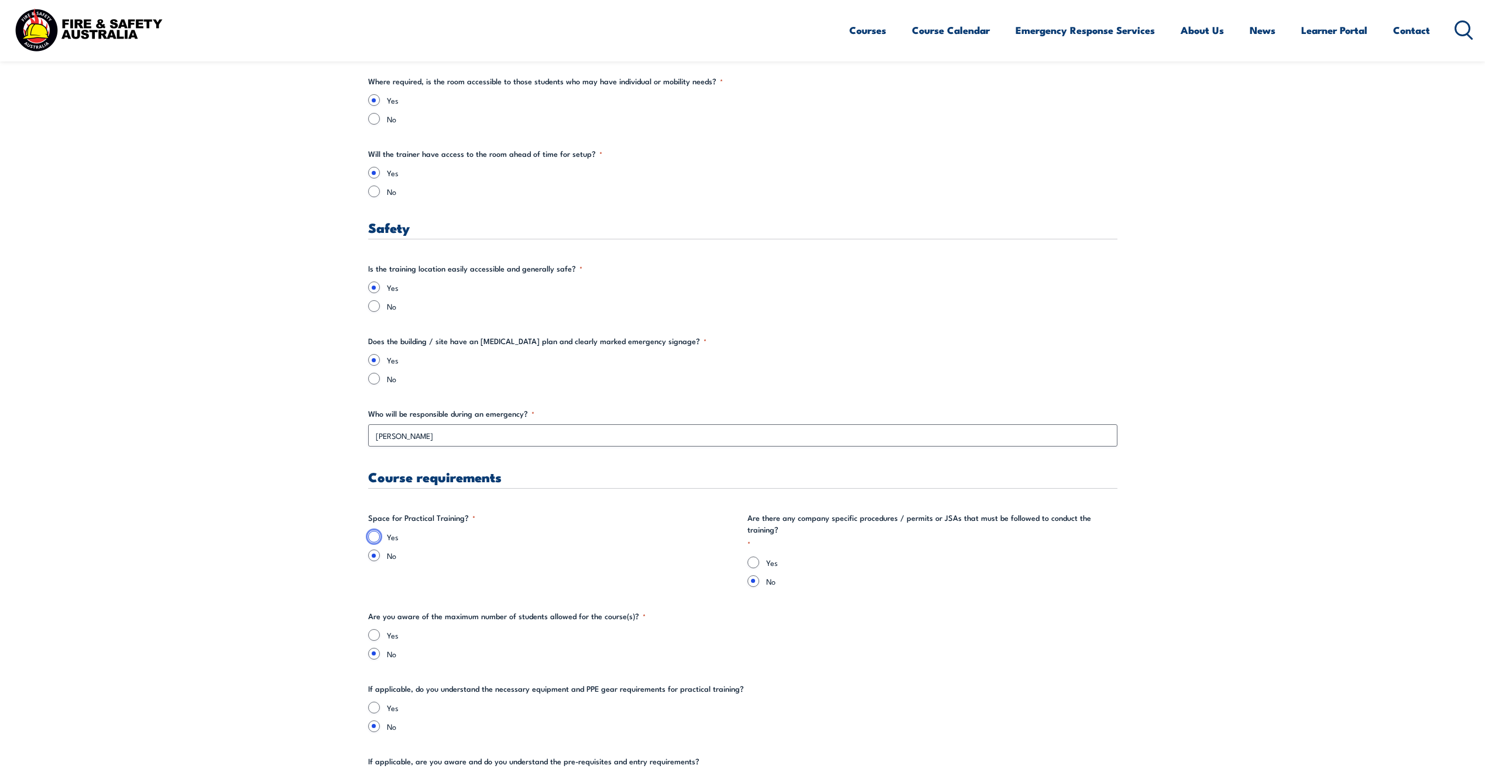
click at [374, 534] on input "Yes" at bounding box center [374, 537] width 12 height 12
radio input "true"
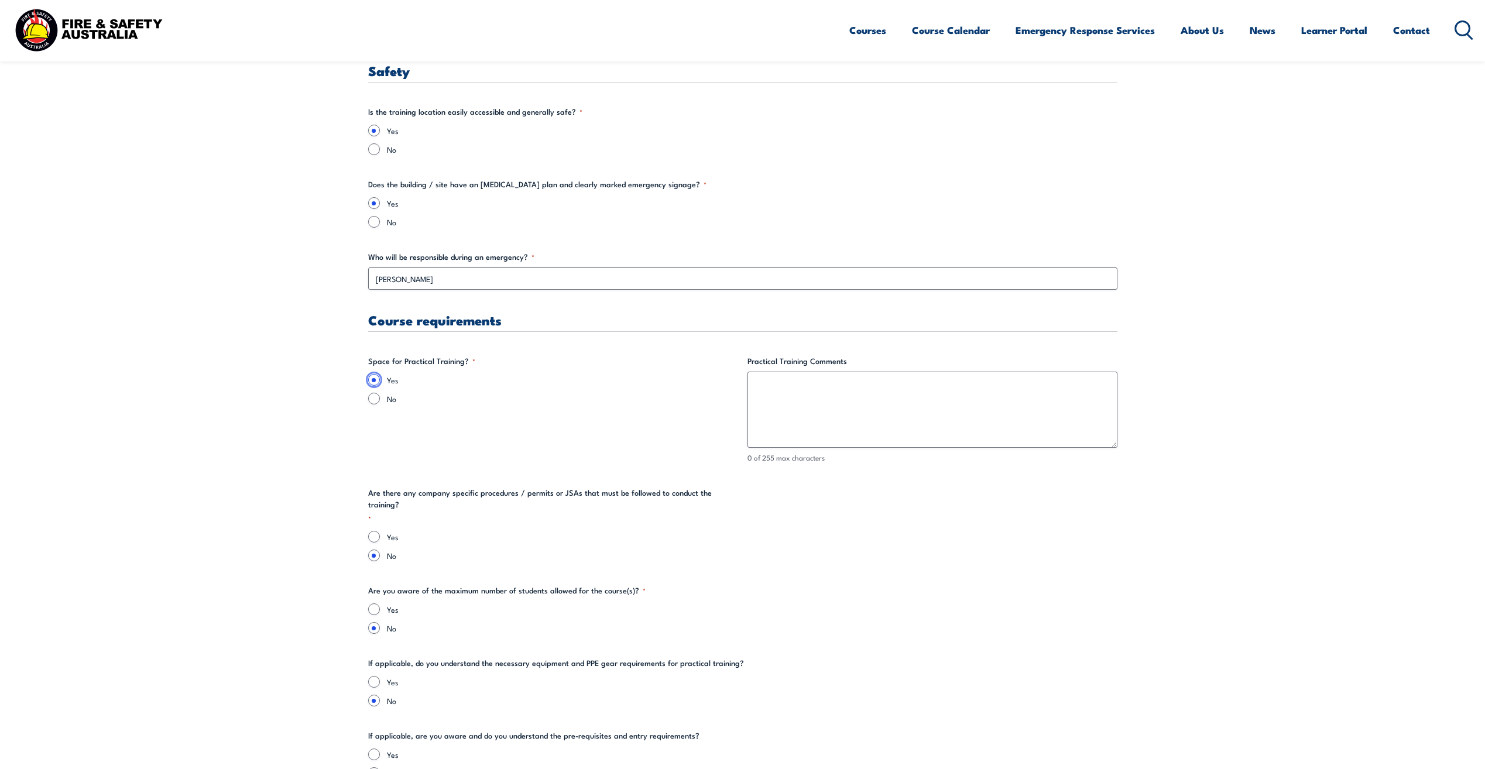
scroll to position [2165, 0]
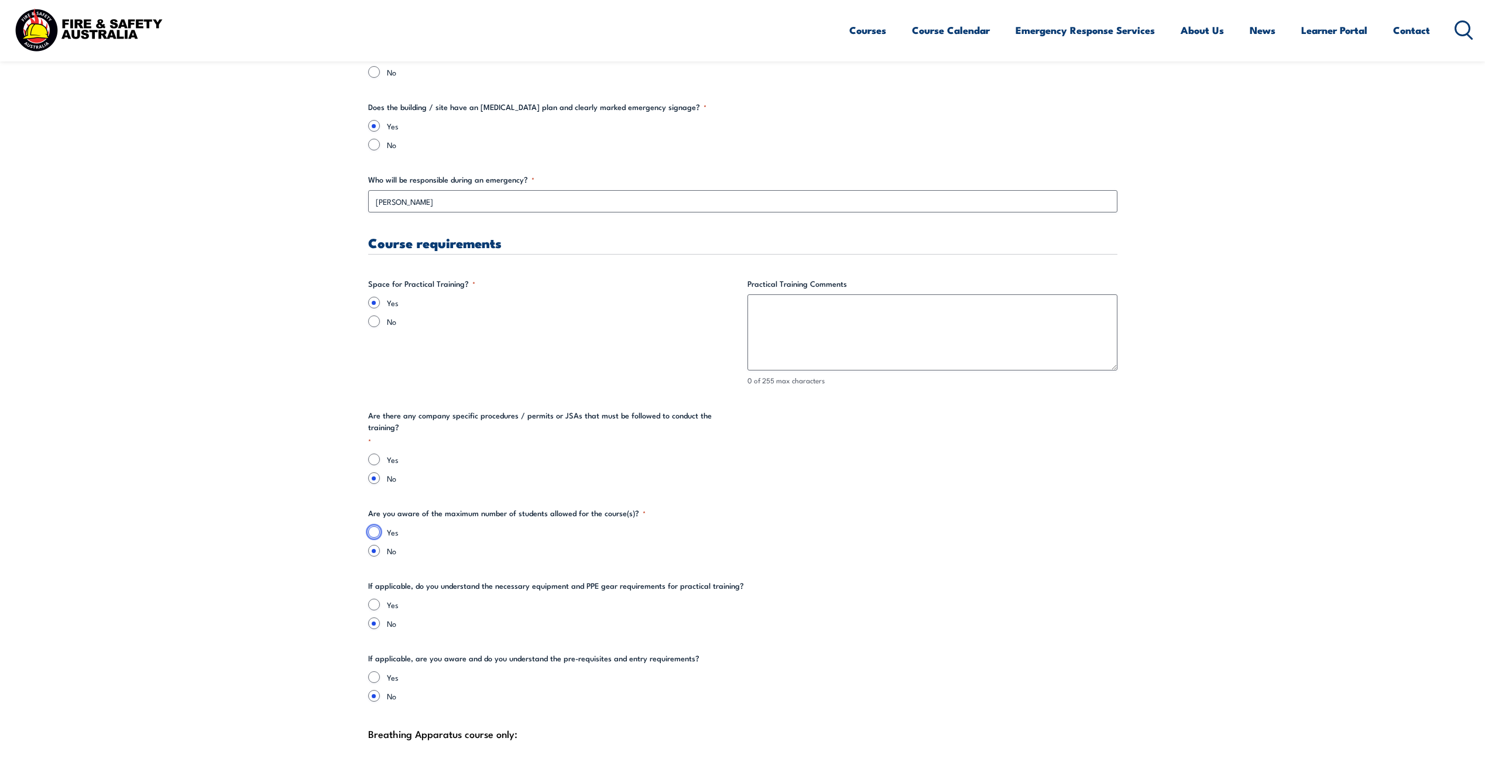
click at [373, 526] on input "Yes" at bounding box center [374, 532] width 12 height 12
radio input "true"
click at [376, 599] on input "Yes" at bounding box center [374, 605] width 12 height 12
radio input "true"
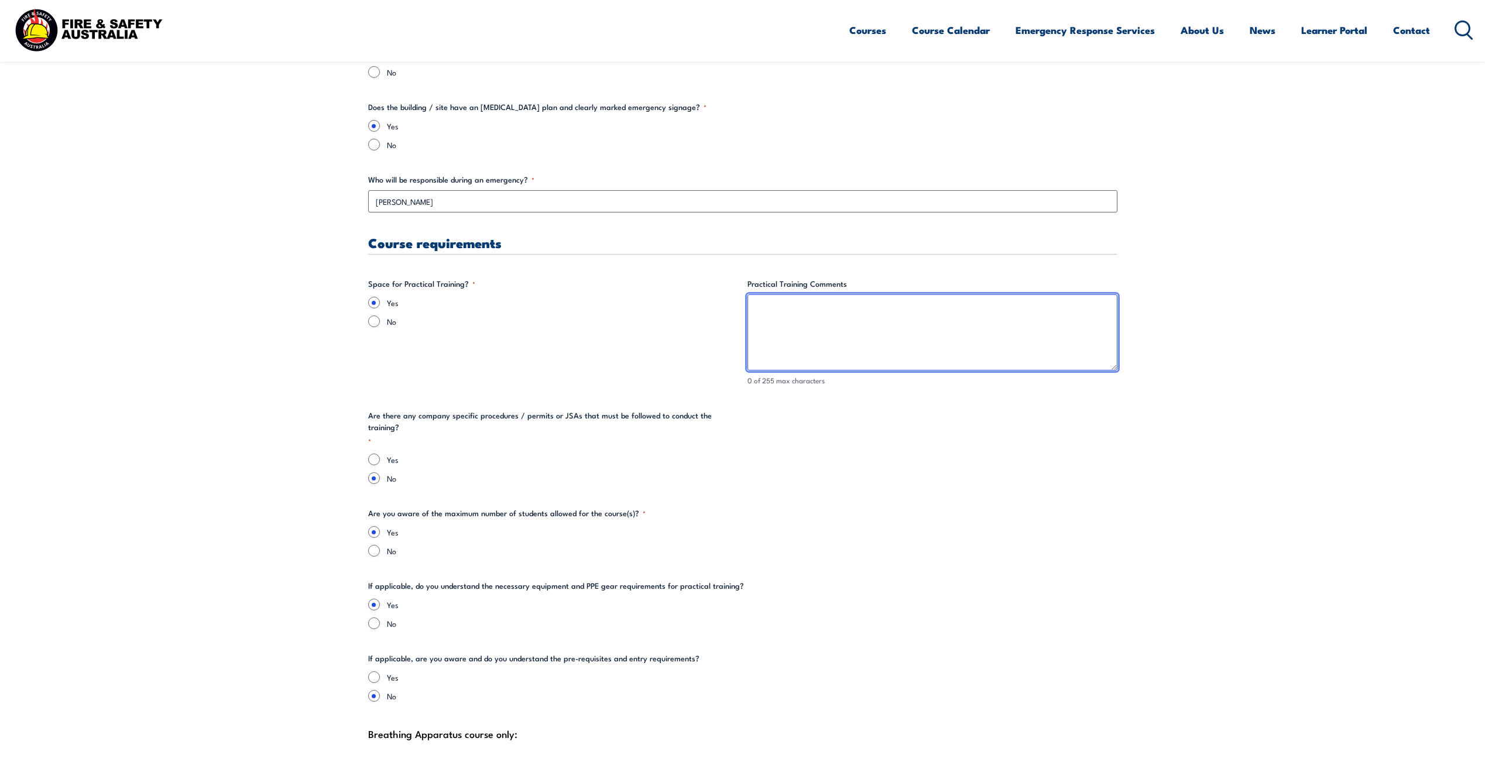
click at [956, 320] on textarea "Practical Training Comments" at bounding box center [932, 332] width 370 height 76
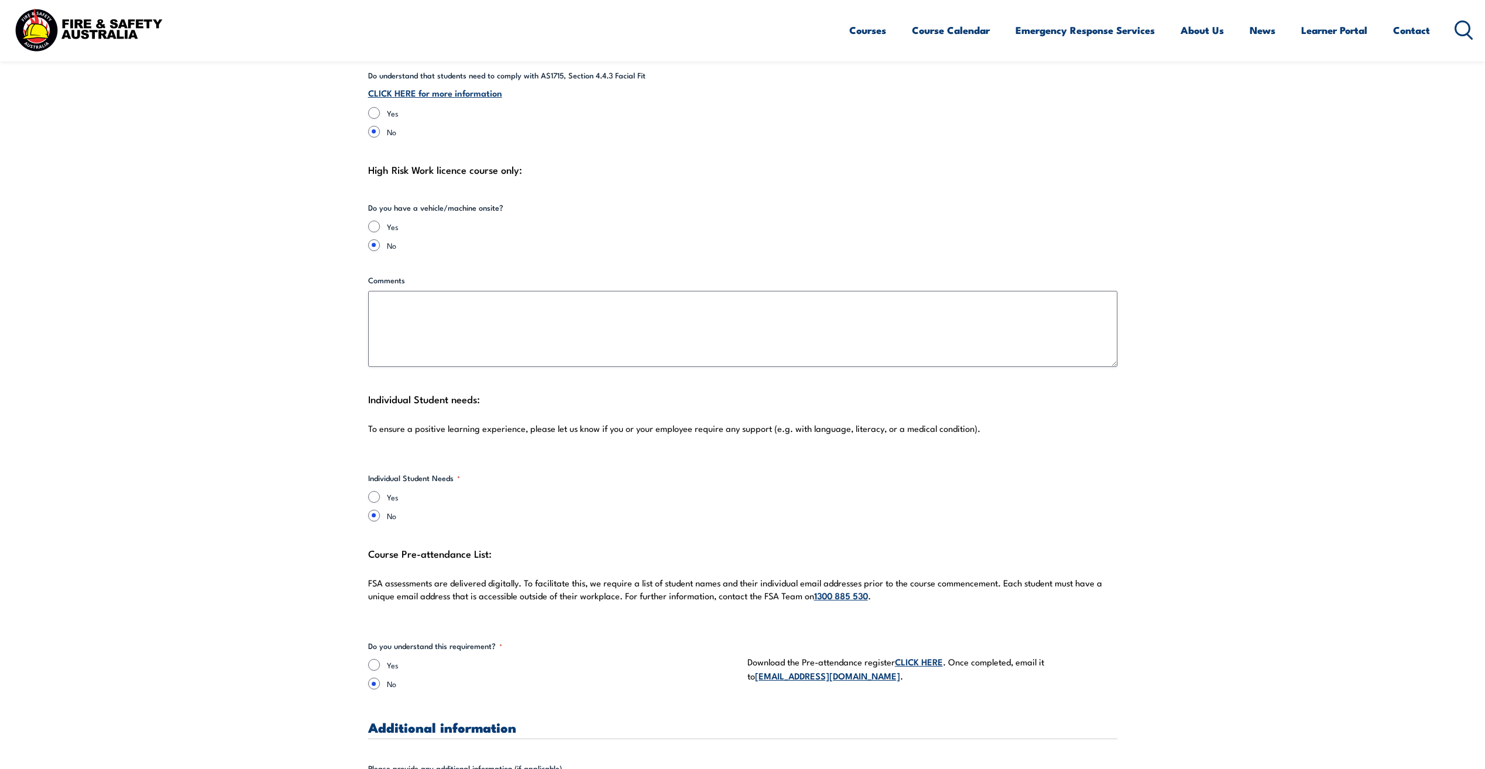
scroll to position [2868, 0]
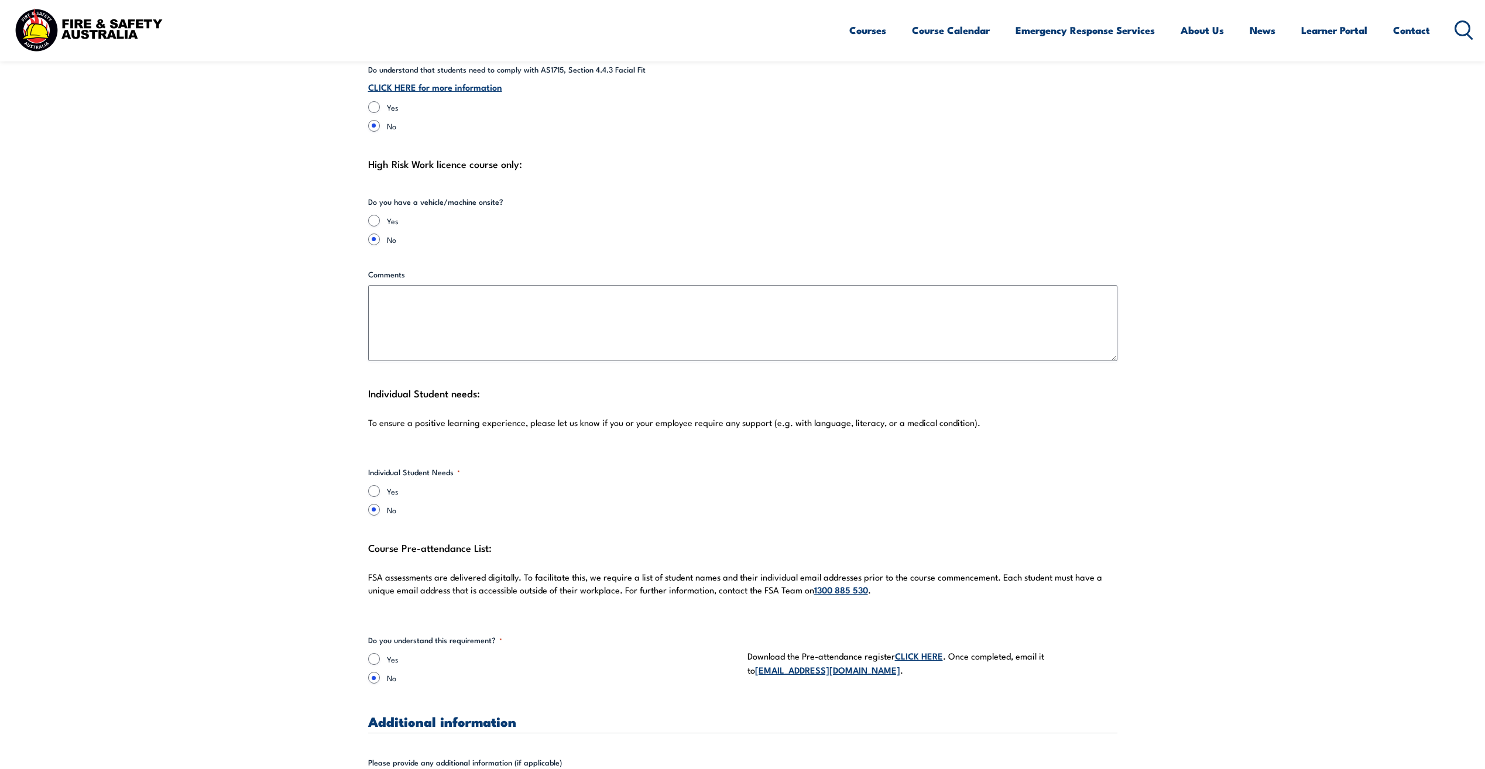
type textarea "We have an area at the back of the building that we could use for fire extingui…"
click at [377, 215] on input "Yes" at bounding box center [374, 221] width 12 height 12
radio input "true"
click at [722, 212] on input "Vehicle/Machine Make/Type? *" at bounding box center [742, 223] width 243 height 22
click at [375, 233] on input "No" at bounding box center [374, 239] width 12 height 12
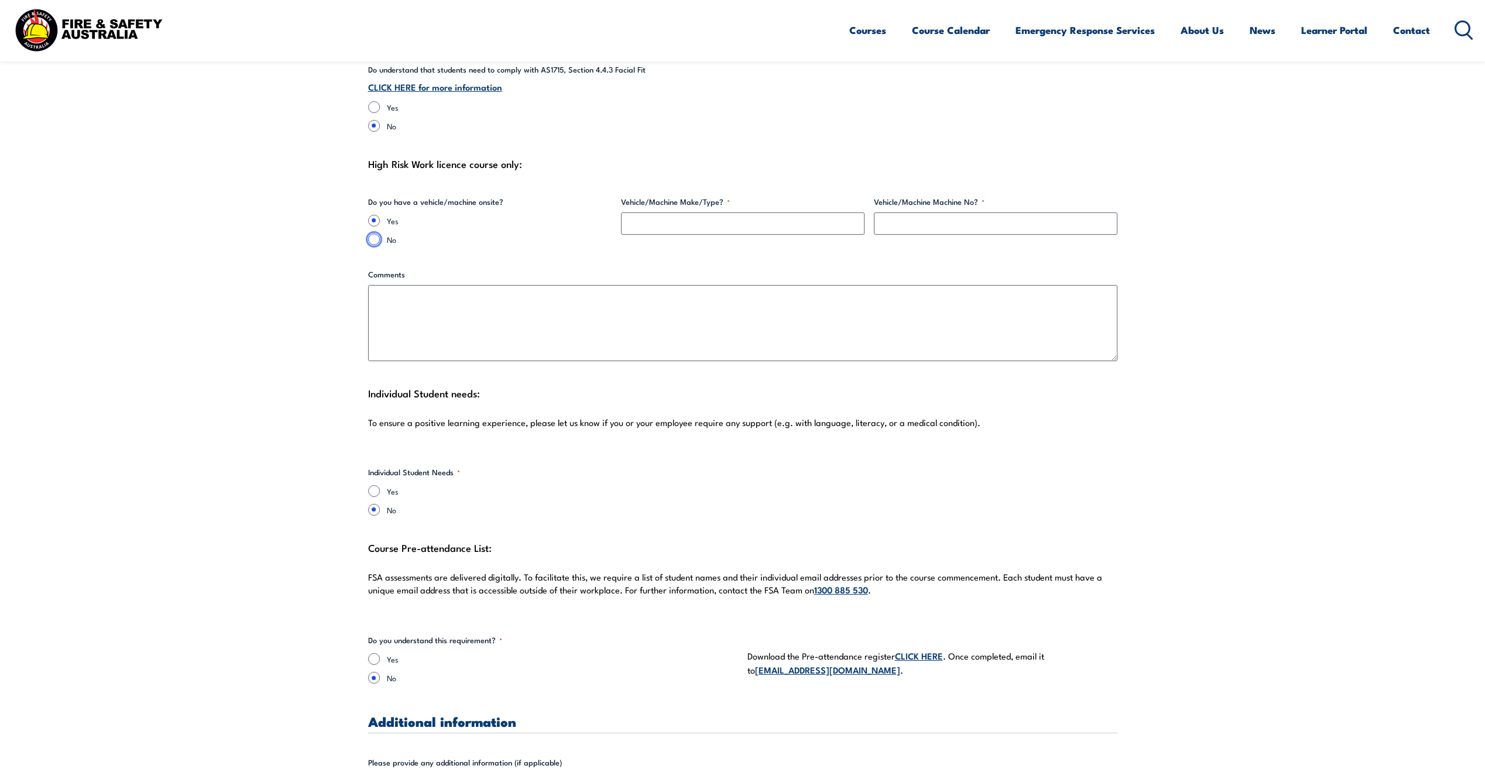
radio input "true"
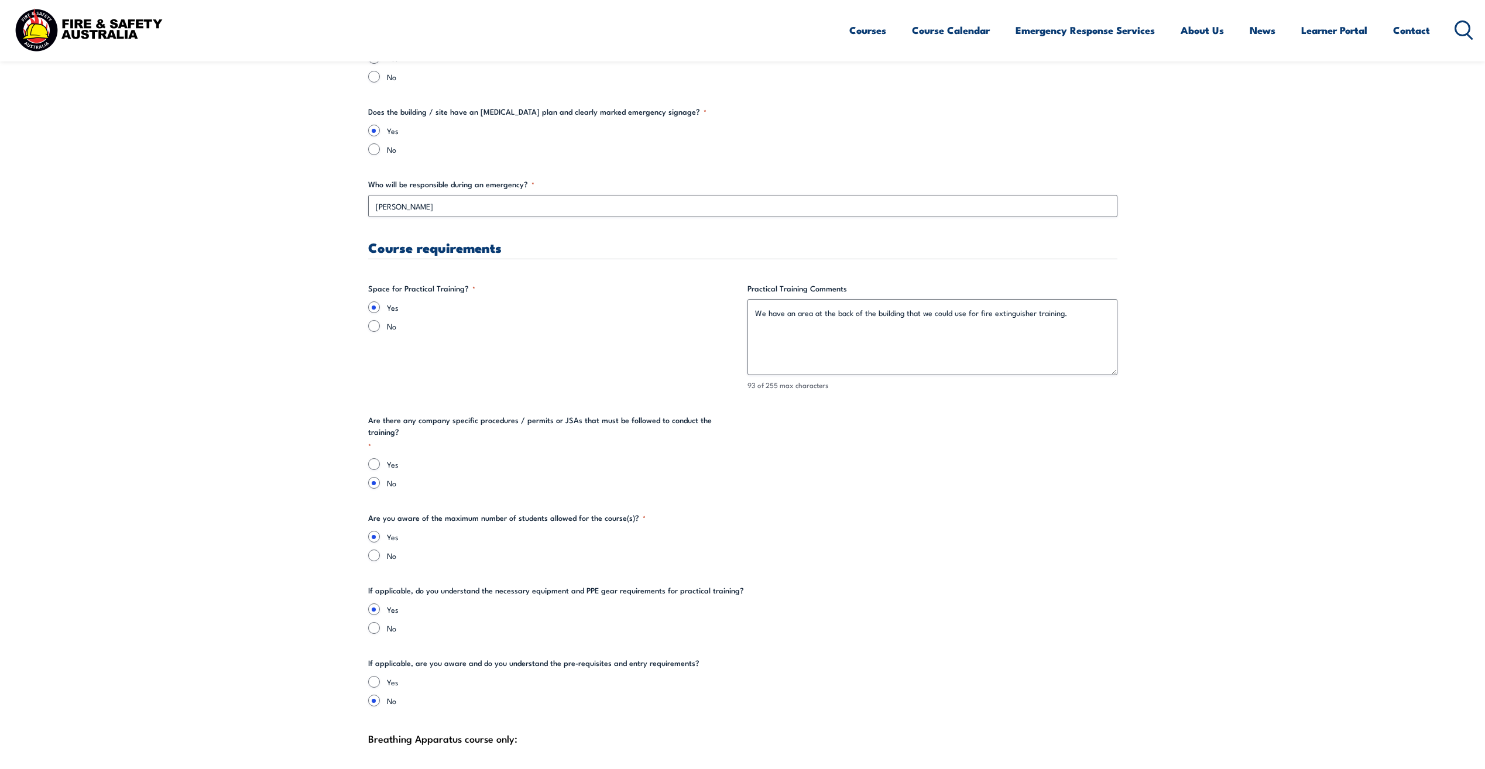
scroll to position [2165, 0]
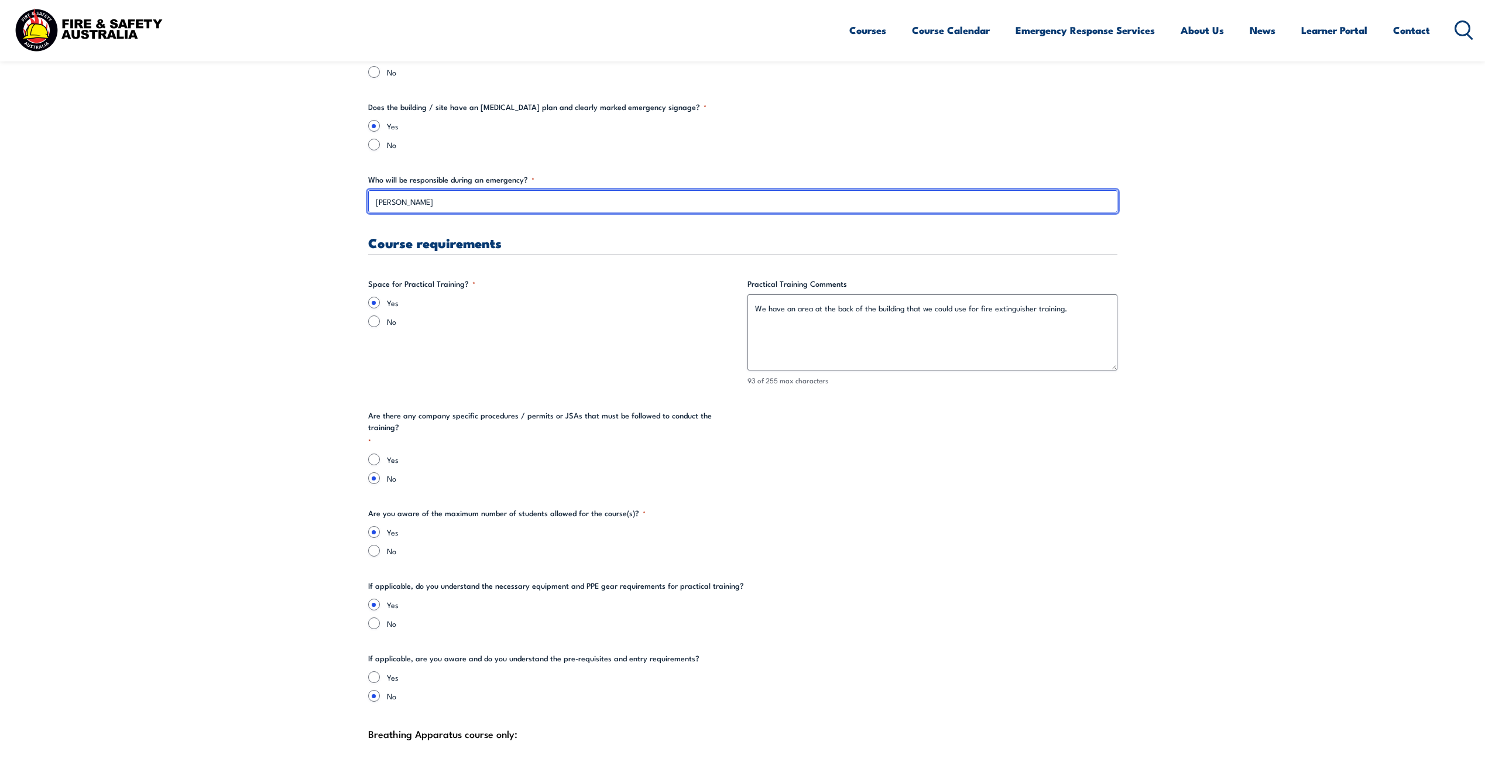
click at [583, 200] on input "[PERSON_NAME]" at bounding box center [742, 201] width 749 height 22
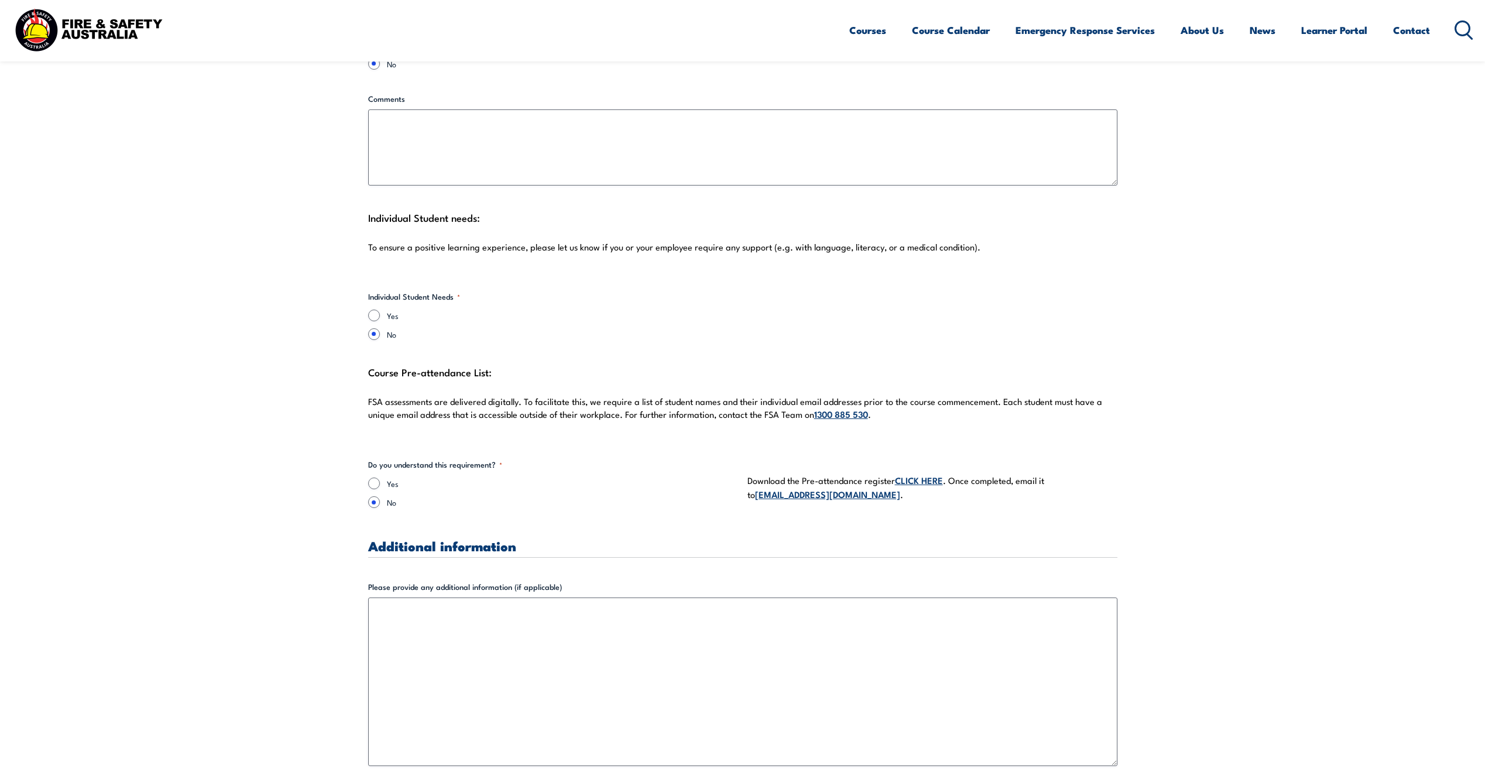
scroll to position [3102, 0]
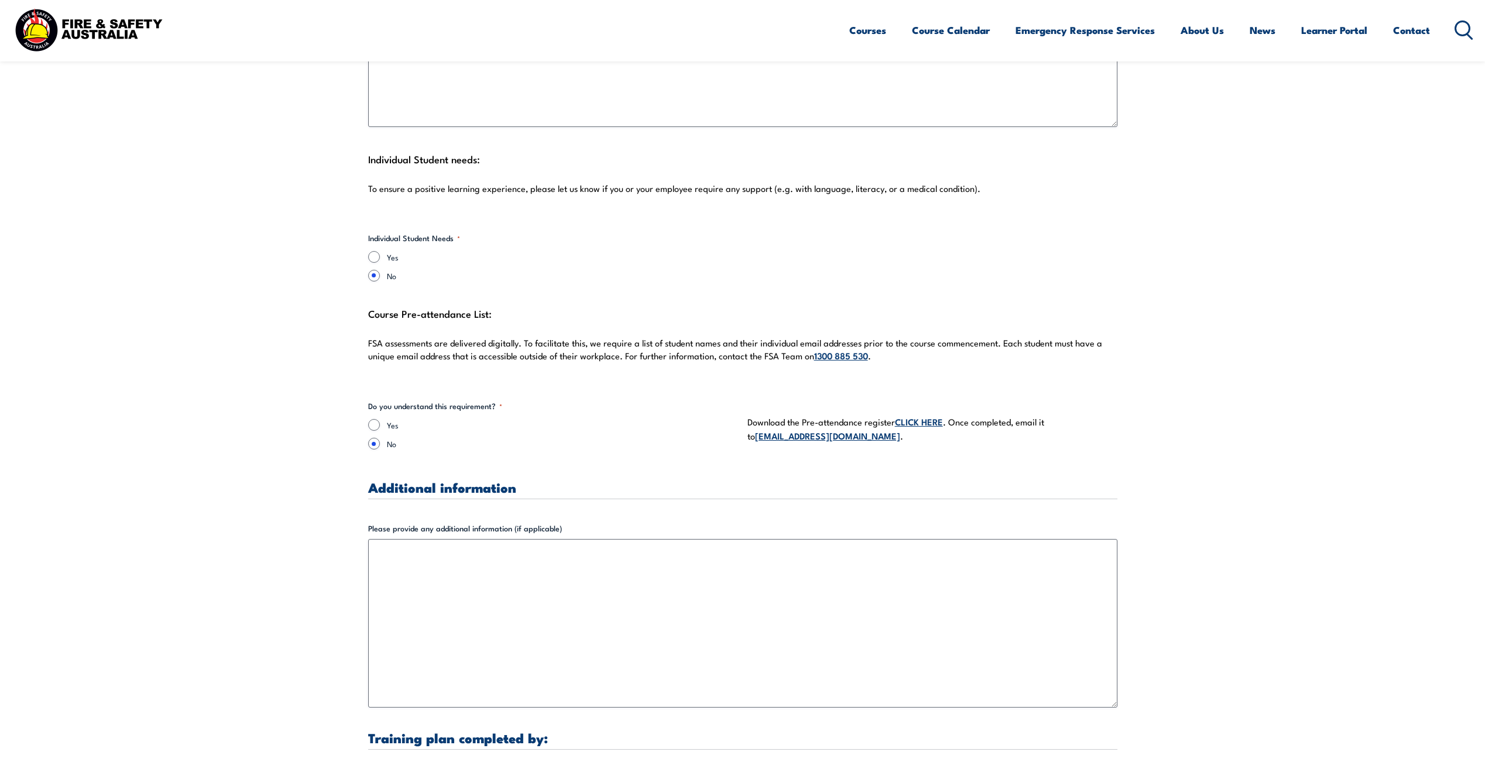
type input "[PERSON_NAME]- 0427 783 724"
click at [375, 419] on input "Yes" at bounding box center [374, 425] width 12 height 12
radio input "true"
click at [903, 415] on link "CLICK HERE" at bounding box center [919, 421] width 48 height 13
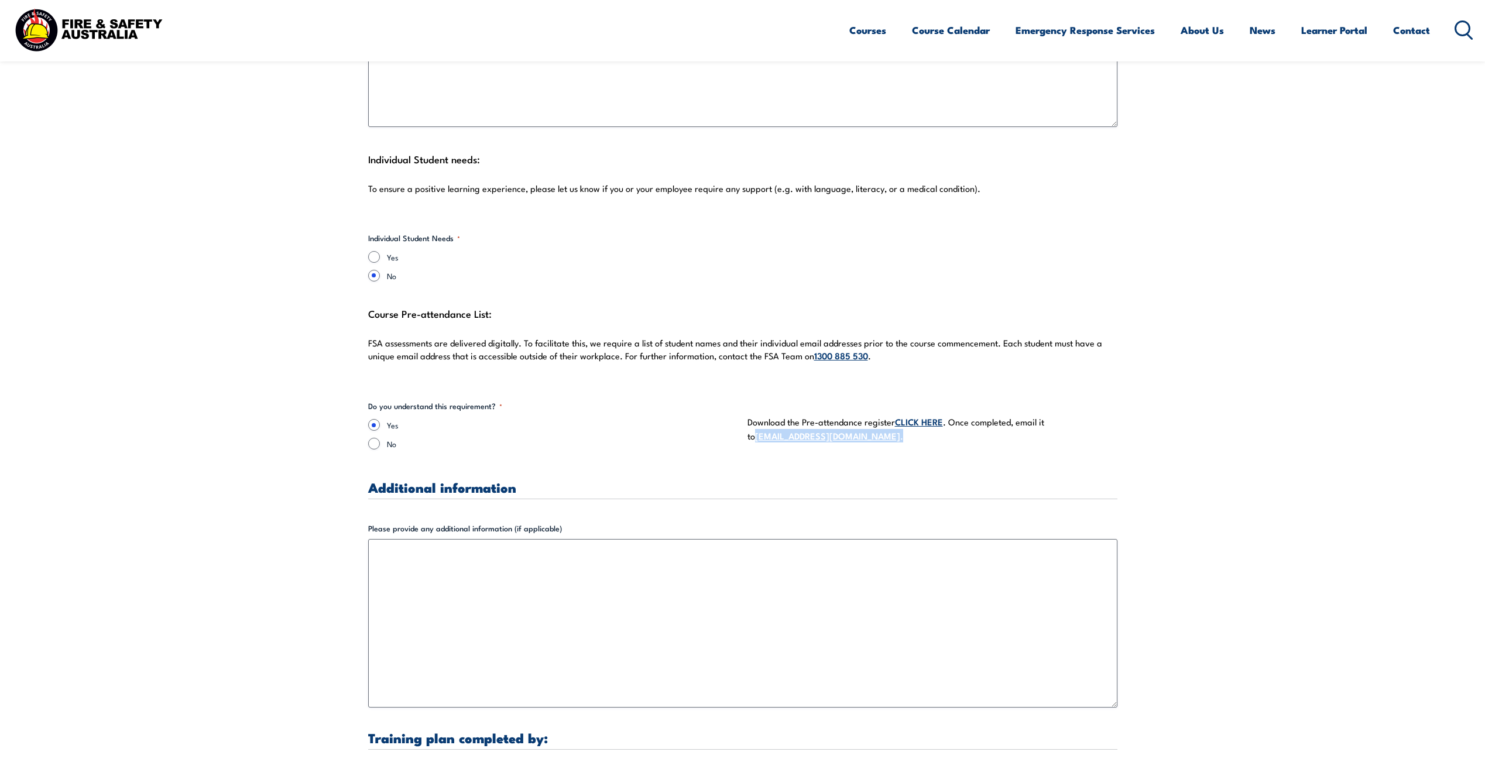
drag, startPoint x: 844, startPoint y: 426, endPoint x: 746, endPoint y: 434, distance: 98.6
copy p "[EMAIL_ADDRESS][DOMAIN_NAME] ."
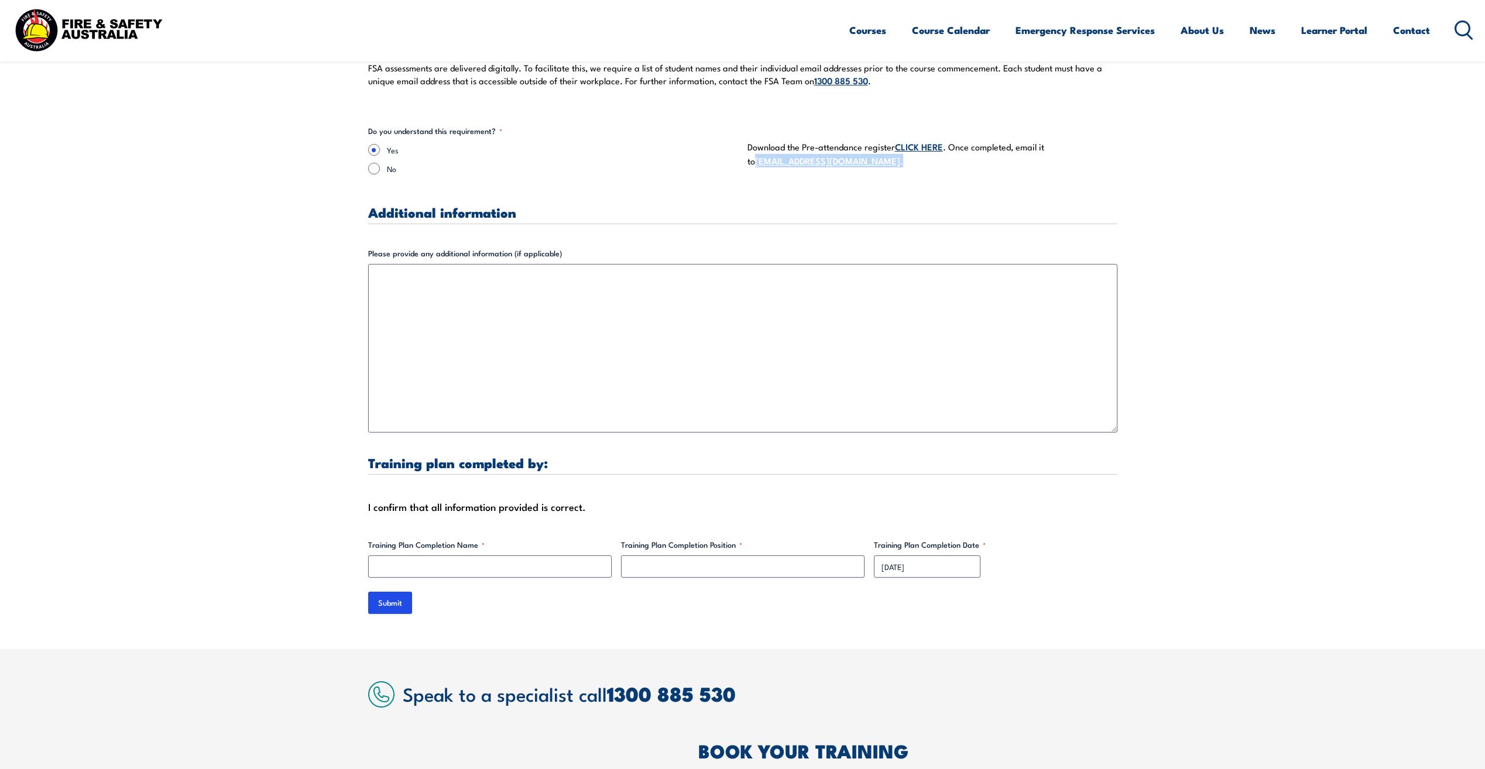
scroll to position [3394, 0]
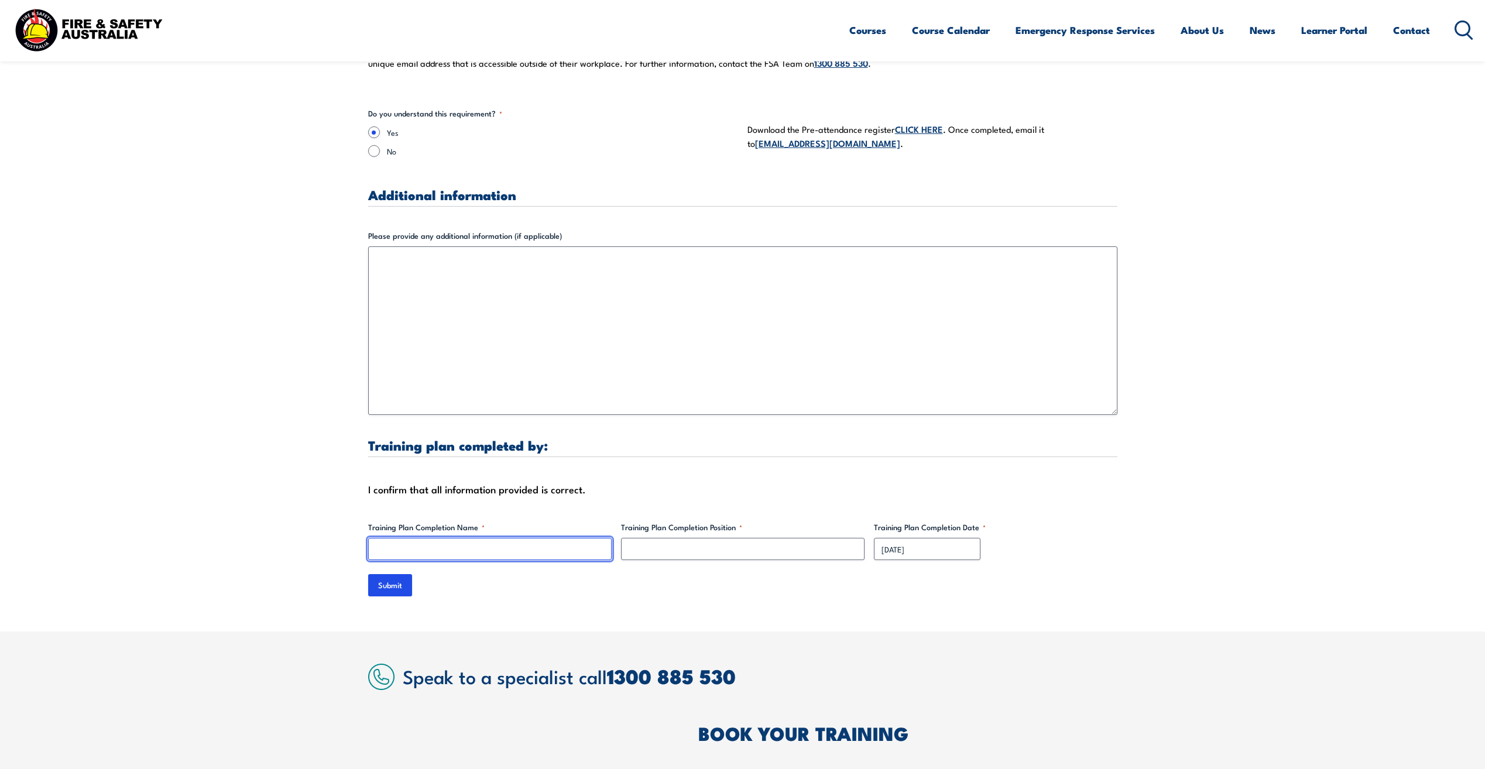
click at [412, 543] on input "Training Plan Completion Name *" at bounding box center [489, 549] width 243 height 22
type input "[PERSON_NAME]"
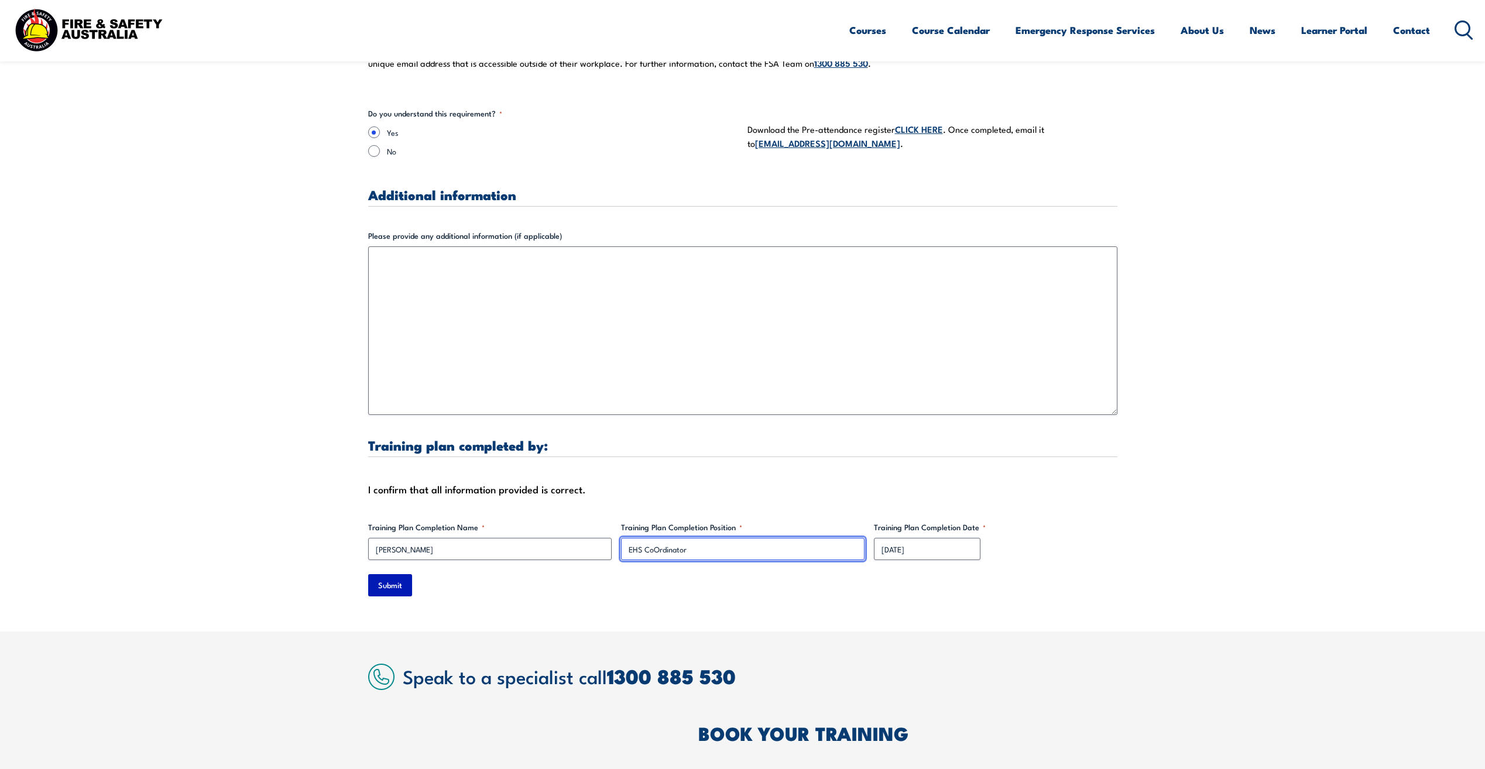
type input "EHS CoOrdinator"
click at [375, 576] on input "Submit" at bounding box center [390, 585] width 44 height 22
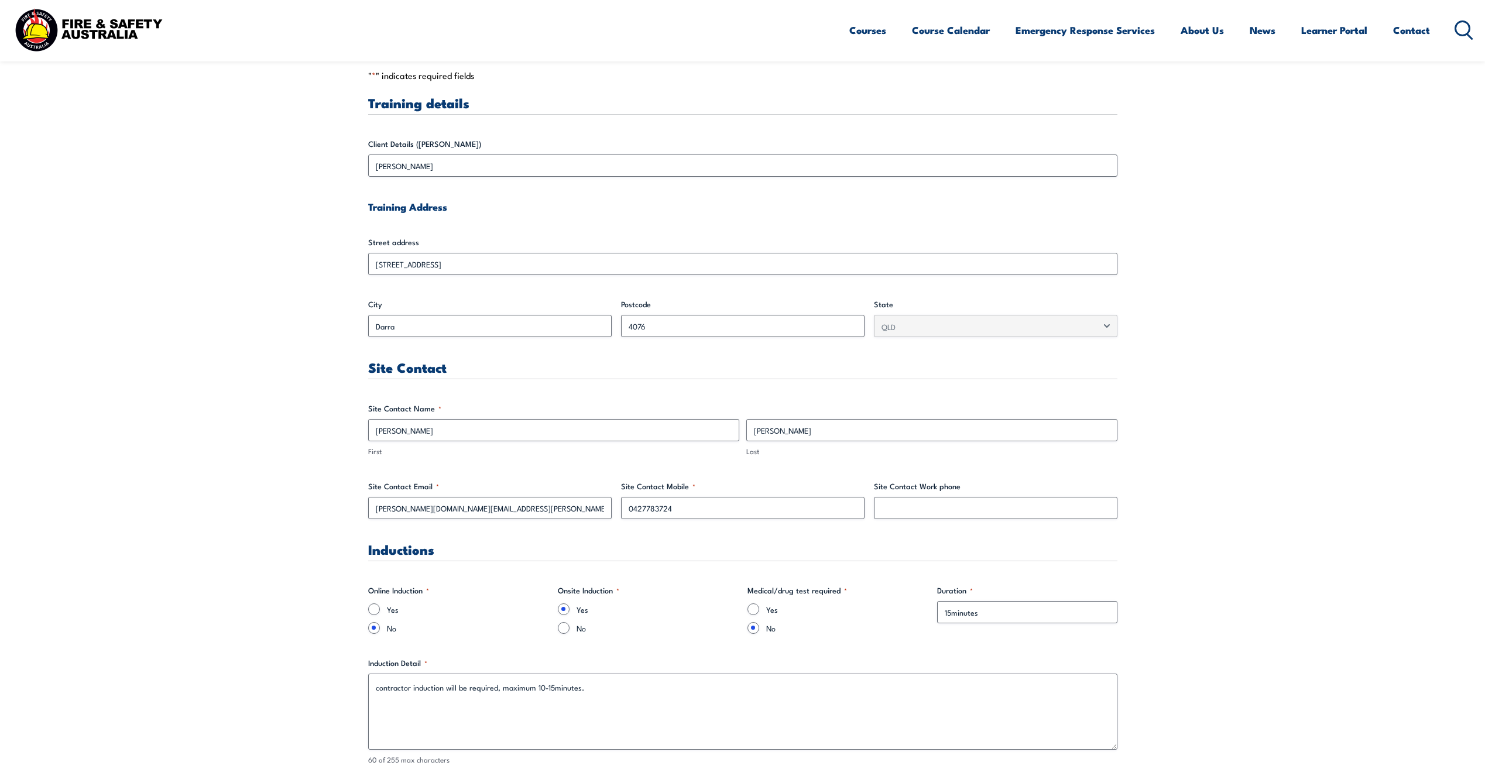
scroll to position [0, 0]
